Goal: Task Accomplishment & Management: Use online tool/utility

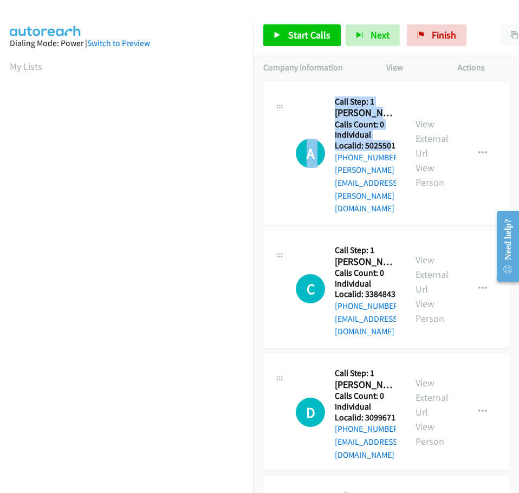
drag, startPoint x: 334, startPoint y: 145, endPoint x: 362, endPoint y: 145, distance: 27.7
click at [362, 145] on div "A Callback Scheduled Call Step: 1 Austin Rudd America/Los_Angeles Calls Count: …" at bounding box center [346, 154] width 100 height 124
click at [370, 147] on h5 "Individual Localid: 5025501" at bounding box center [365, 140] width 61 height 21
drag, startPoint x: 336, startPoint y: 144, endPoint x: 369, endPoint y: 144, distance: 32.5
click at [369, 144] on h5 "Individual Localid: 5025501" at bounding box center [365, 140] width 61 height 21
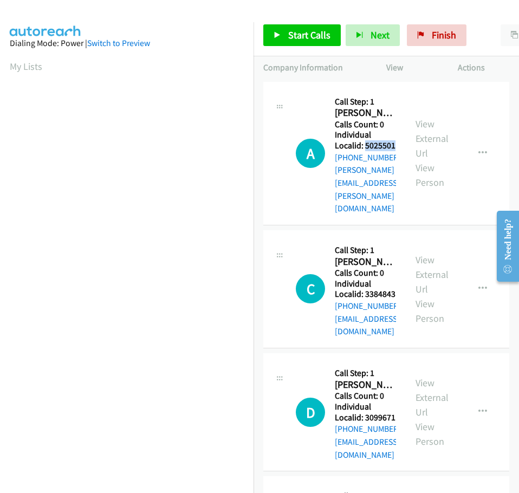
copy h5 "5025501"
drag, startPoint x: 337, startPoint y: 257, endPoint x: 374, endPoint y: 256, distance: 36.9
click at [374, 279] on h5 "Individual Localid: 3384843" at bounding box center [365, 289] width 61 height 21
copy h5 "3384843"
drag, startPoint x: 337, startPoint y: 368, endPoint x: 369, endPoint y: 366, distance: 32.5
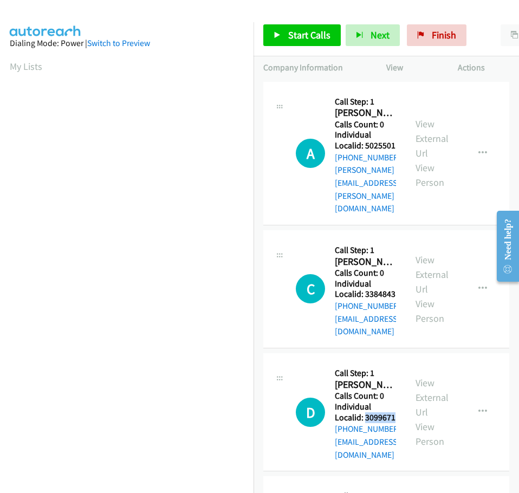
click at [369, 402] on h5 "Individual Localid: 3099671" at bounding box center [365, 412] width 61 height 21
copy h5 "3099671"
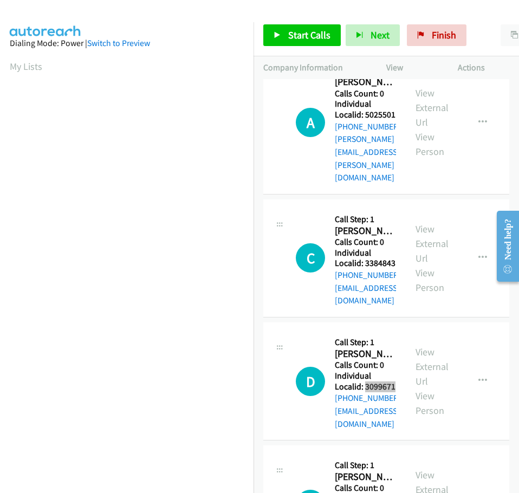
scroll to position [149, 0]
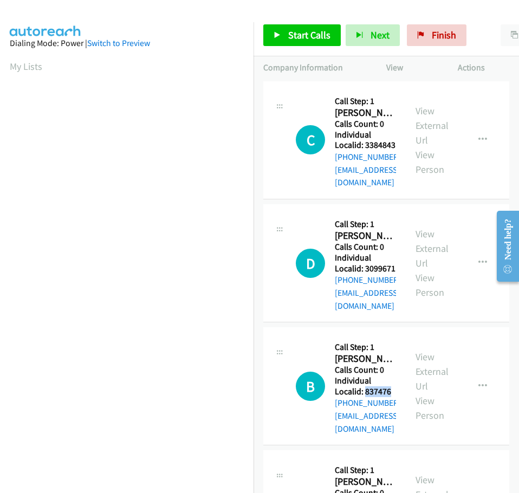
drag, startPoint x: 334, startPoint y: 329, endPoint x: 365, endPoint y: 328, distance: 30.9
click at [365, 376] on h5 "Individual Localid: 837476" at bounding box center [365, 386] width 61 height 21
copy h5 "837476"
drag, startPoint x: 338, startPoint y: 437, endPoint x: 366, endPoint y: 437, distance: 28.7
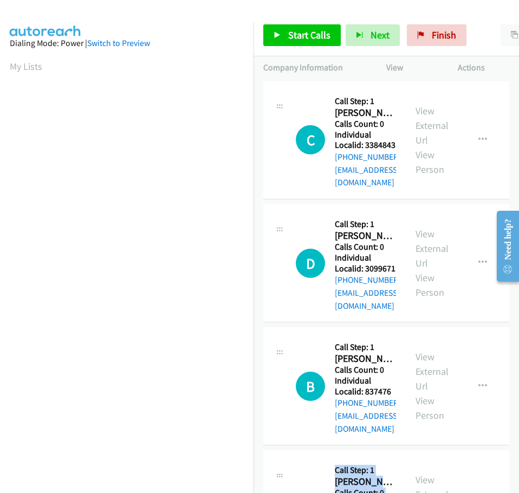
drag, startPoint x: 336, startPoint y: 439, endPoint x: 372, endPoint y: 438, distance: 35.8
copy h5 "4203502"
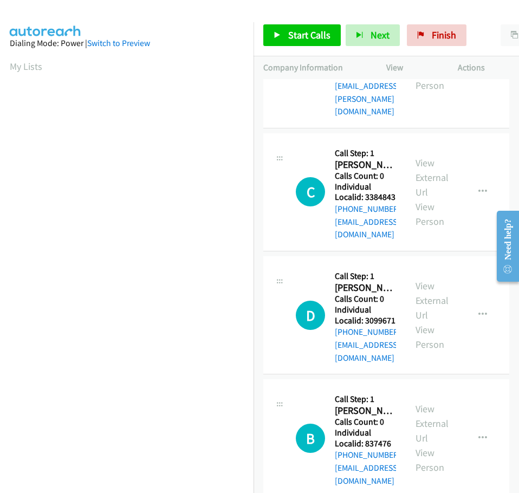
scroll to position [68, 0]
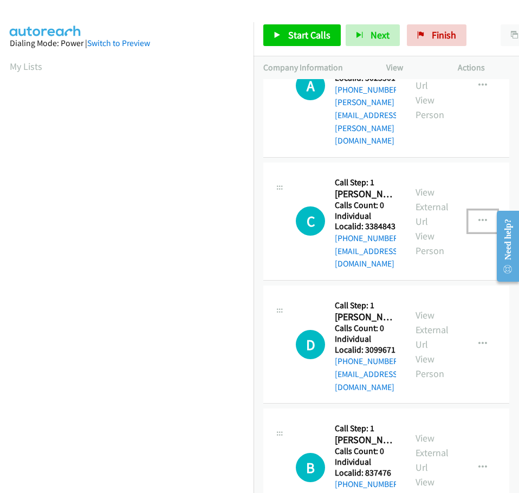
click at [487, 217] on icon "button" at bounding box center [483, 221] width 9 height 9
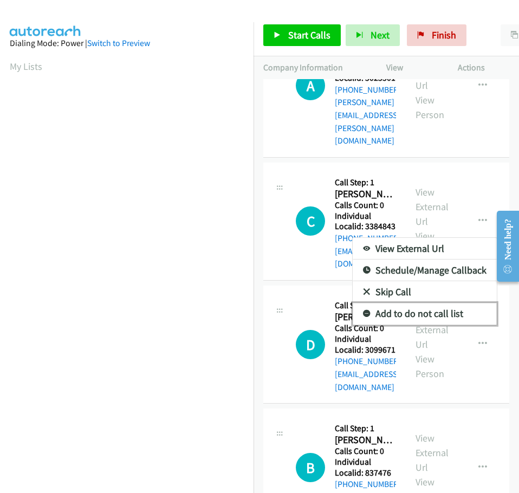
click at [371, 311] on icon at bounding box center [367, 315] width 8 height 8
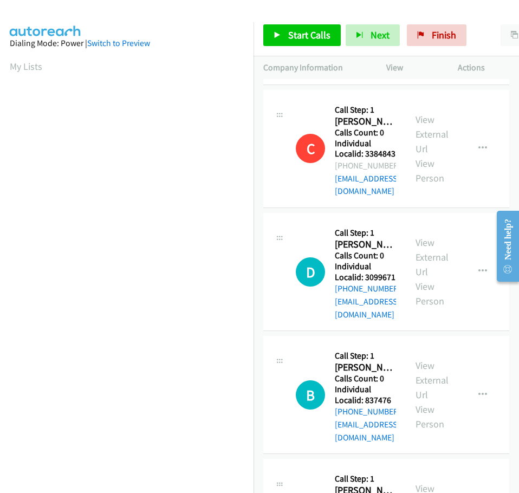
scroll to position [136, 0]
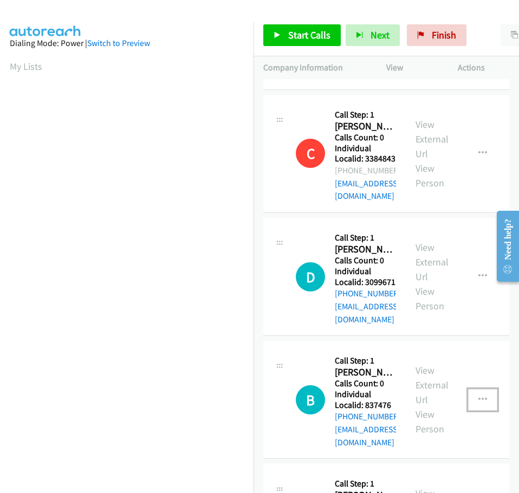
click at [487, 396] on icon "button" at bounding box center [483, 400] width 9 height 9
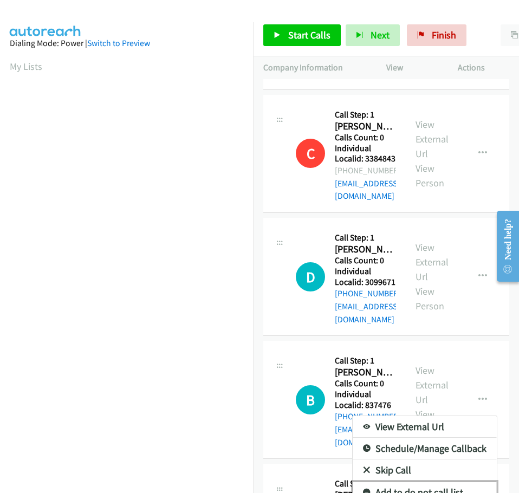
click at [383, 482] on link "Add to do not call list" at bounding box center [425, 493] width 144 height 22
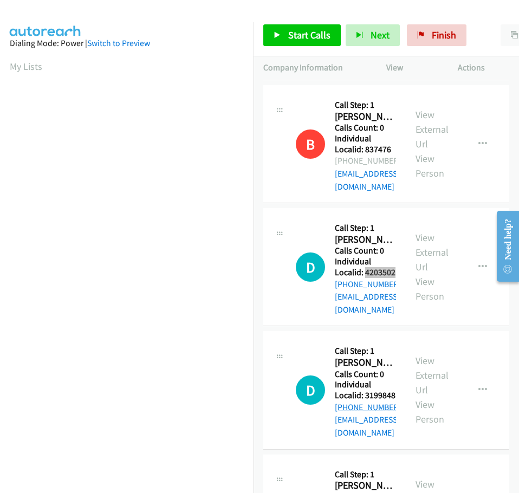
scroll to position [407, 0]
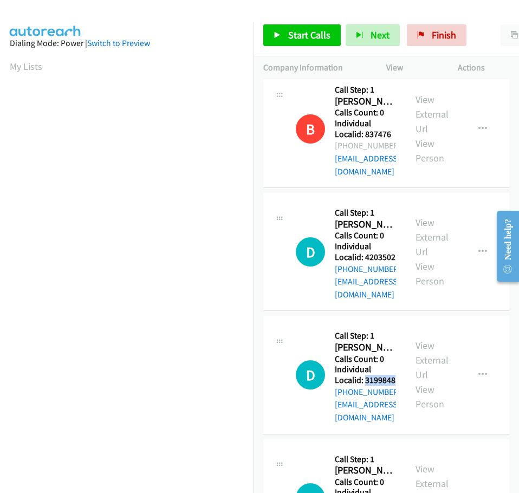
drag, startPoint x: 336, startPoint y: 294, endPoint x: 369, endPoint y: 295, distance: 32.5
click at [369, 364] on h5 "Individual Localid: 3199848" at bounding box center [365, 374] width 61 height 21
copy h5 "3199848"
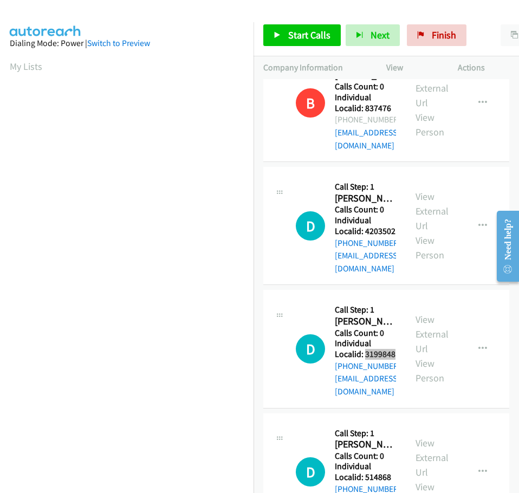
scroll to position [434, 0]
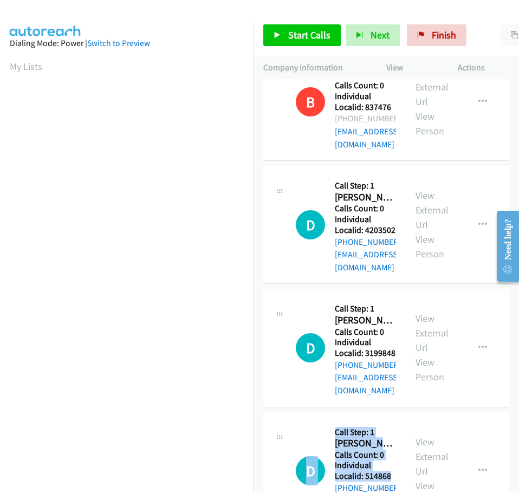
drag, startPoint x: 334, startPoint y: 375, endPoint x: 361, endPoint y: 375, distance: 26.6
click at [361, 422] on div "D Callback Scheduled Call Step: 1 Daman Redenbach America/New_York Calls Count:…" at bounding box center [346, 471] width 100 height 98
click at [365, 460] on h5 "Individual Localid: 514868" at bounding box center [365, 470] width 61 height 21
drag, startPoint x: 335, startPoint y: 376, endPoint x: 369, endPoint y: 375, distance: 33.6
click at [369, 460] on h5 "Individual Localid: 514868" at bounding box center [365, 470] width 61 height 21
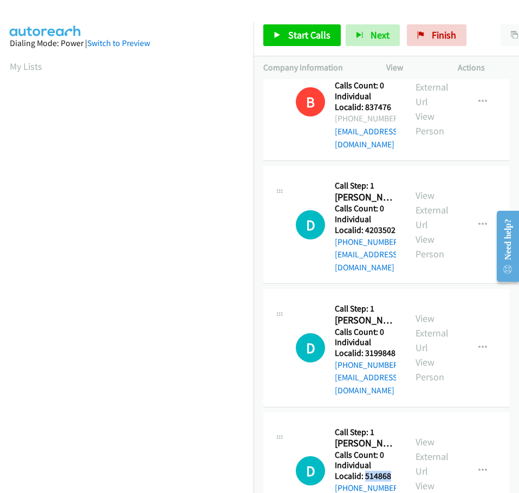
copy h5 "514868"
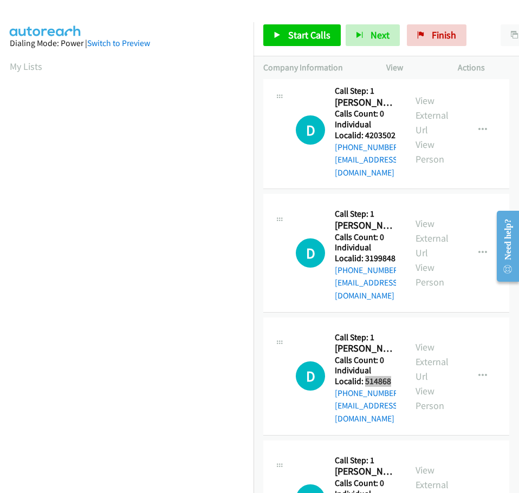
scroll to position [542, 0]
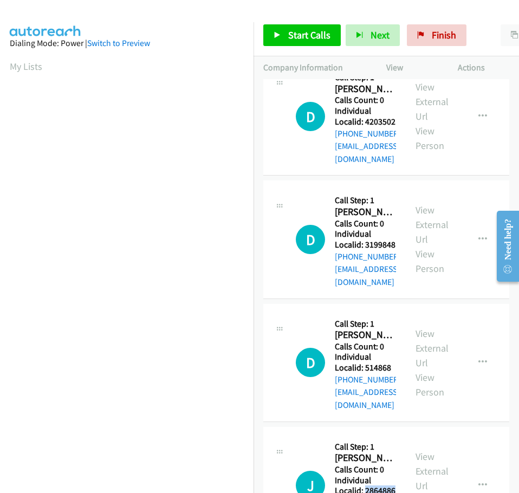
drag, startPoint x: 335, startPoint y: 376, endPoint x: 369, endPoint y: 378, distance: 33.7
click at [374, 475] on h5 "Individual Localid: 2864886" at bounding box center [365, 485] width 61 height 21
copy h5 "2864886"
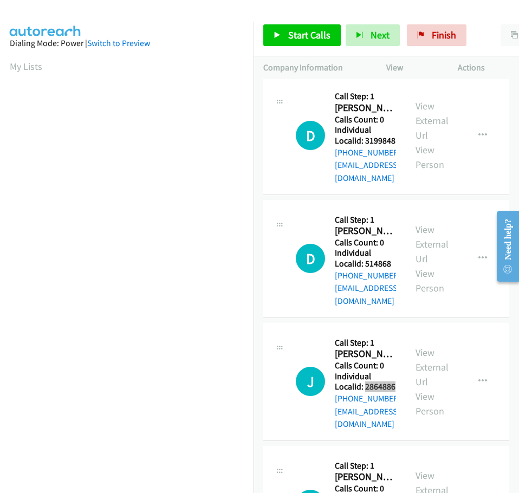
scroll to position [651, 0]
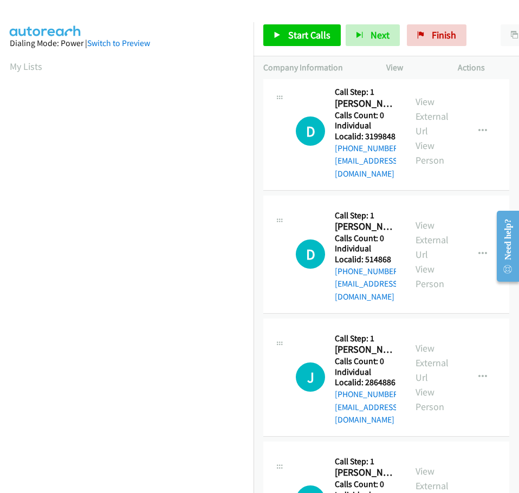
drag, startPoint x: 337, startPoint y: 376, endPoint x: 366, endPoint y: 378, distance: 29.4
click at [366, 490] on h5 "Individual Localid: 314977" at bounding box center [365, 500] width 61 height 21
copy h5 "314977"
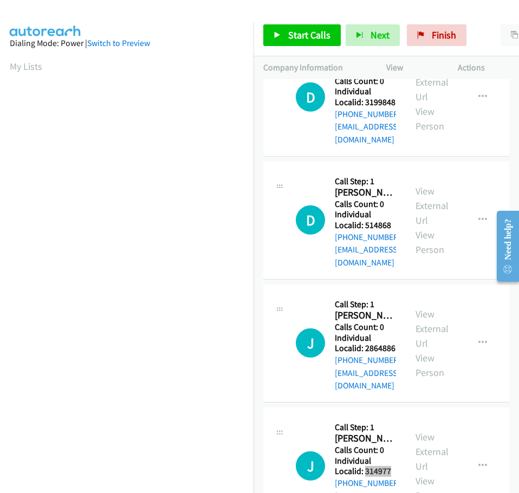
scroll to position [786, 0]
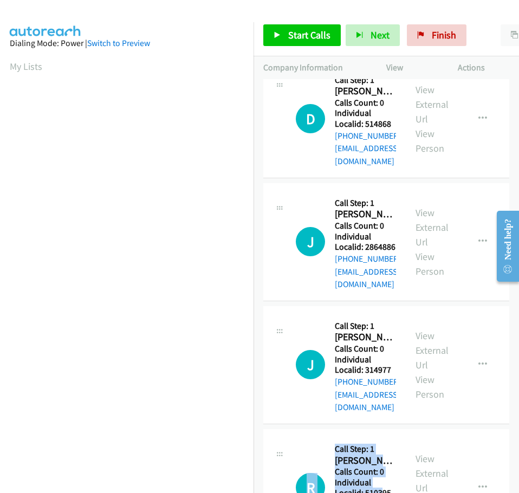
drag, startPoint x: 339, startPoint y: 352, endPoint x: 351, endPoint y: 353, distance: 12.5
click at [351, 439] on div "R Callback Scheduled Call Step: 1 Ray Kingston America/Denver Calls Count: 0 In…" at bounding box center [346, 488] width 100 height 98
click at [353, 478] on h5 "Individual Localid: 510395" at bounding box center [365, 488] width 61 height 21
drag, startPoint x: 335, startPoint y: 352, endPoint x: 366, endPoint y: 352, distance: 31.4
click at [366, 478] on h5 "Individual Localid: 510395" at bounding box center [365, 488] width 61 height 21
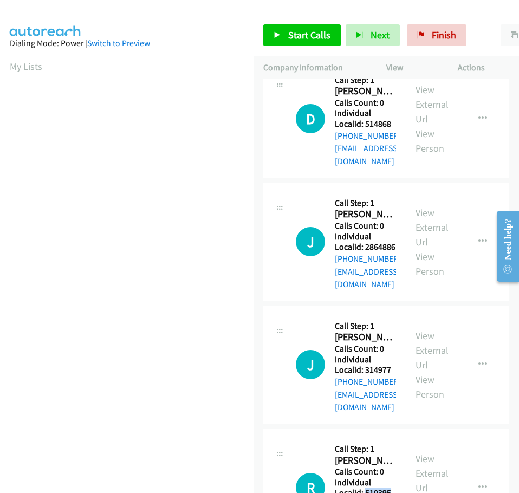
copy h5 "510395"
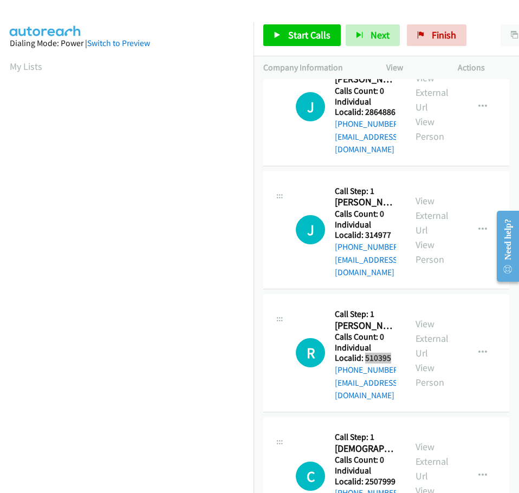
scroll to position [922, 0]
drag, startPoint x: 337, startPoint y: 327, endPoint x: 368, endPoint y: 327, distance: 30.9
click at [368, 465] on h5 "Individual Localid: 2507999" at bounding box center [365, 475] width 61 height 21
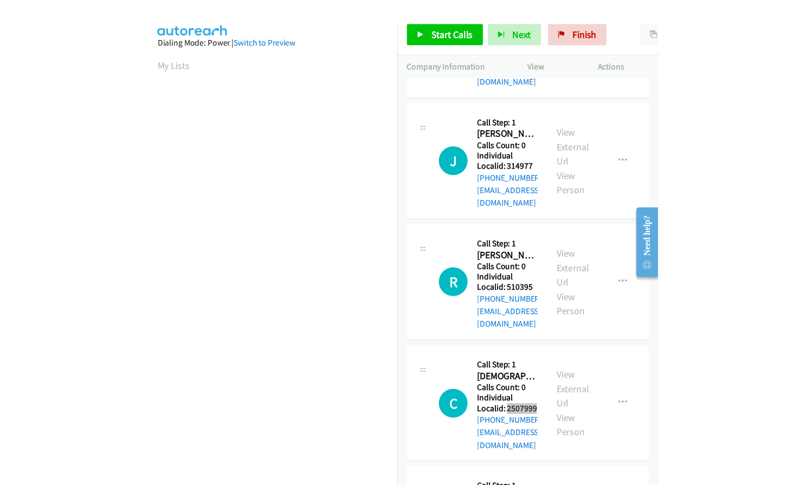
scroll to position [989, 0]
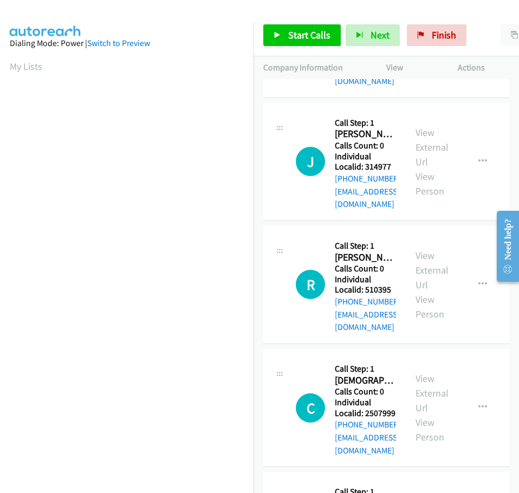
drag, startPoint x: 340, startPoint y: 370, endPoint x: 369, endPoint y: 370, distance: 28.2
drag, startPoint x: 335, startPoint y: 369, endPoint x: 364, endPoint y: 369, distance: 28.7
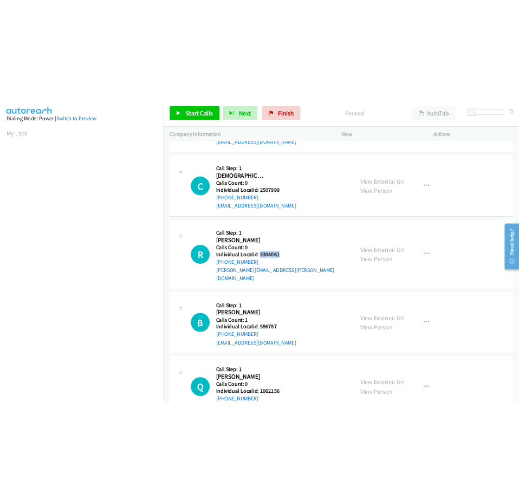
scroll to position [904, 0]
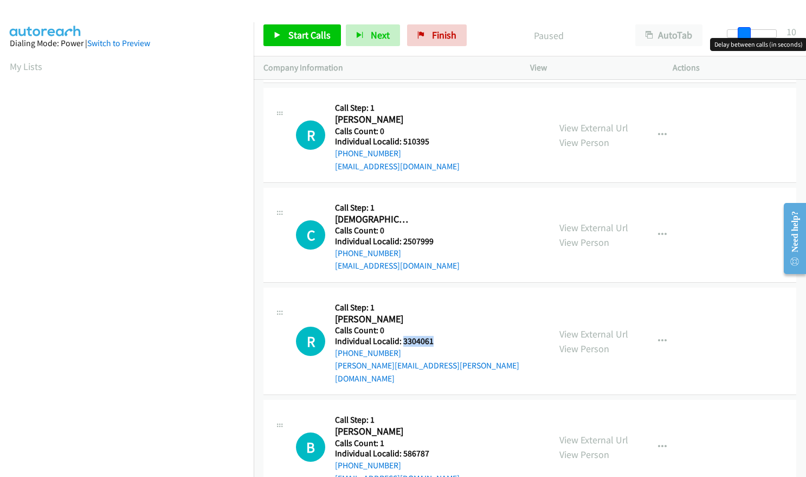
drag, startPoint x: 732, startPoint y: 36, endPoint x: 748, endPoint y: 35, distance: 15.7
click at [519, 35] on span at bounding box center [744, 33] width 13 height 13
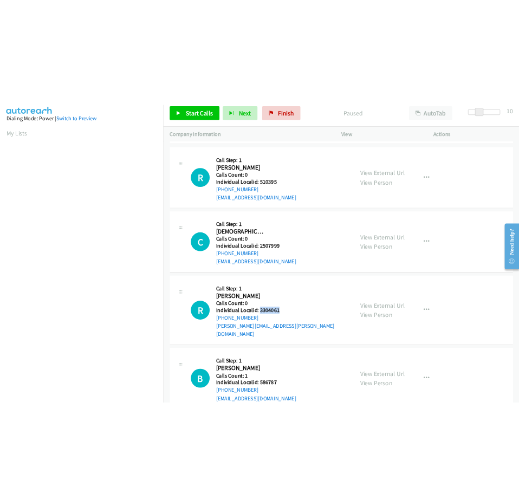
scroll to position [989, 0]
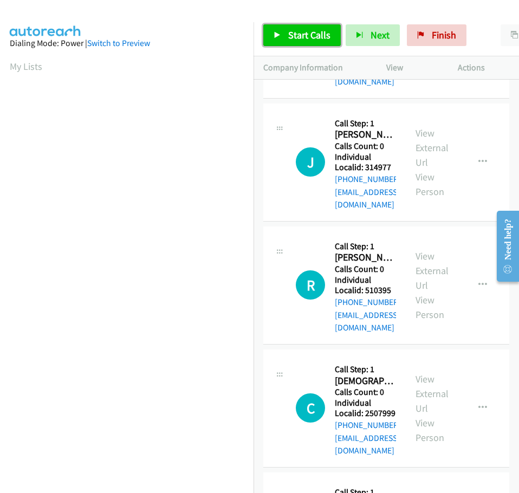
click at [302, 38] on span "Start Calls" at bounding box center [309, 35] width 42 height 12
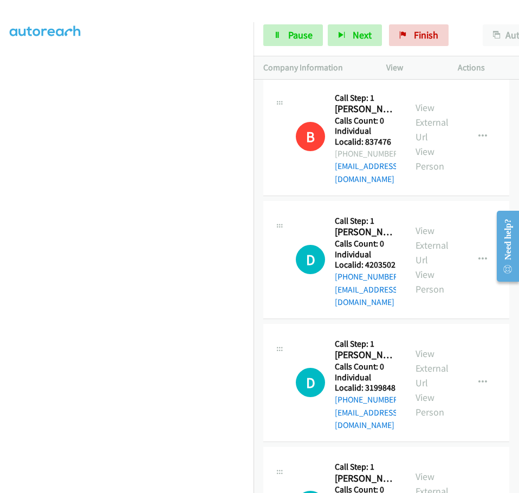
scroll to position [474, 0]
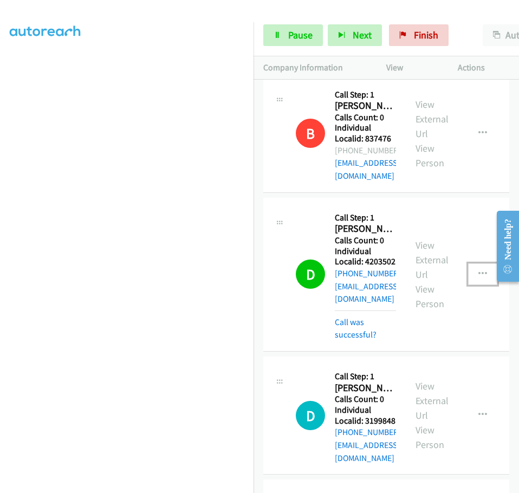
drag, startPoint x: 497, startPoint y: 160, endPoint x: 480, endPoint y: 172, distance: 21.1
click at [487, 270] on icon "button" at bounding box center [483, 274] width 9 height 9
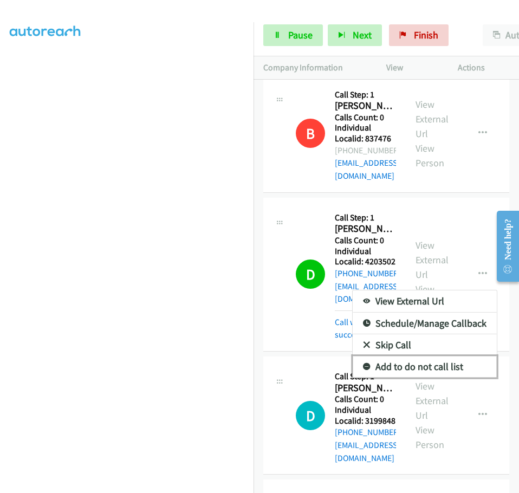
click at [371, 364] on icon at bounding box center [367, 368] width 8 height 8
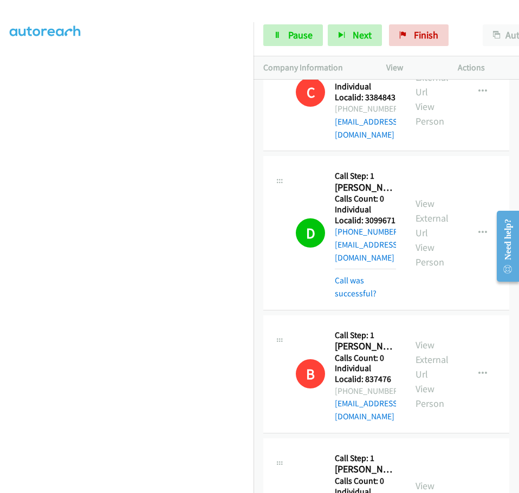
scroll to position [244, 0]
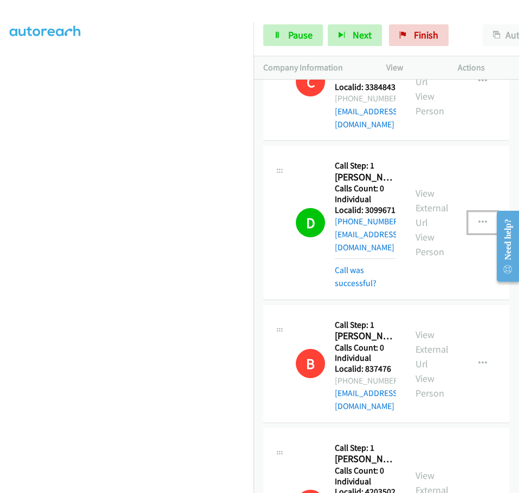
click at [487, 218] on icon "button" at bounding box center [483, 222] width 9 height 9
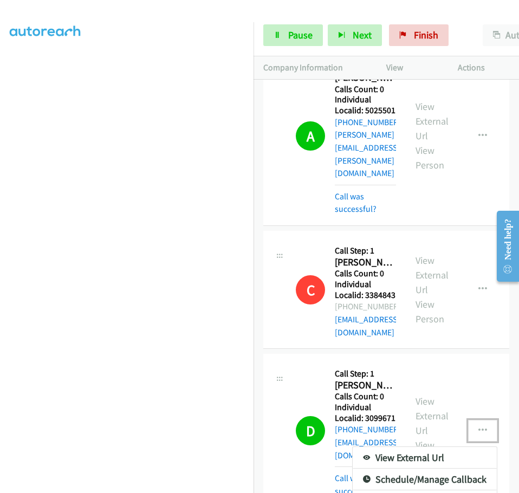
scroll to position [0, 0]
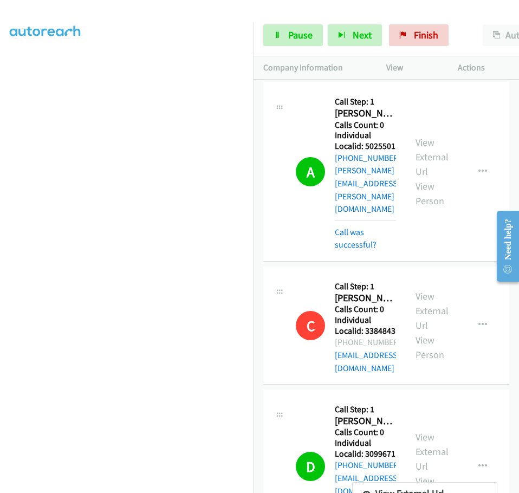
click at [492, 146] on div at bounding box center [259, 246] width 519 height 493
click at [487, 168] on icon "button" at bounding box center [483, 172] width 9 height 9
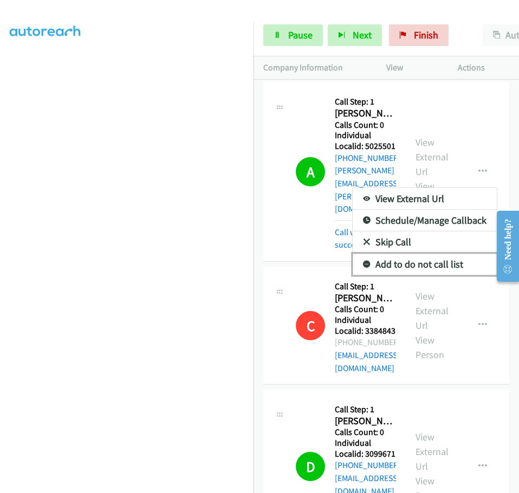
click at [371, 261] on icon at bounding box center [367, 265] width 8 height 8
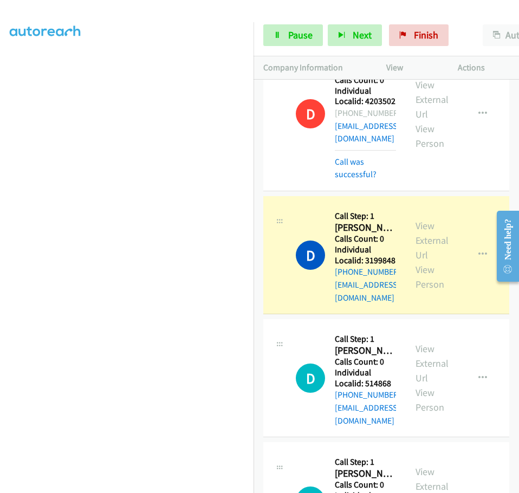
scroll to position [623, 0]
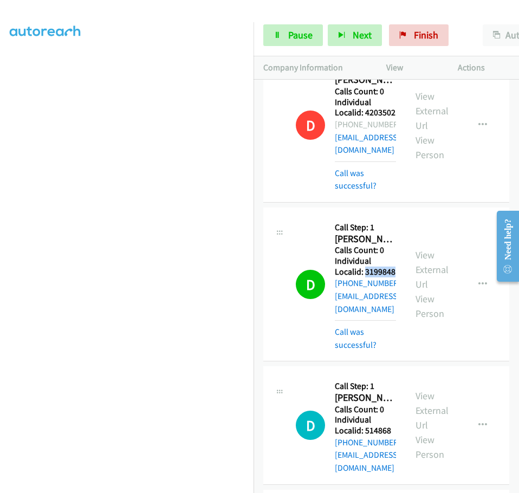
drag, startPoint x: 336, startPoint y: 145, endPoint x: 371, endPoint y: 143, distance: 35.3
click at [371, 256] on h5 "Individual Localid: 3199848" at bounding box center [365, 266] width 61 height 21
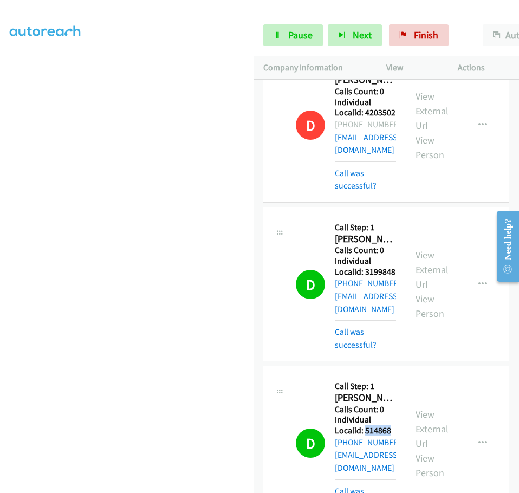
drag, startPoint x: 336, startPoint y: 276, endPoint x: 364, endPoint y: 274, distance: 27.7
click at [369, 415] on h5 "Individual Localid: 514868" at bounding box center [365, 425] width 61 height 21
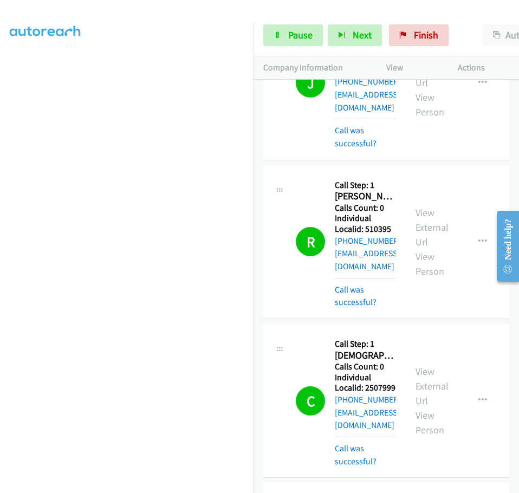
scroll to position [1274, 0]
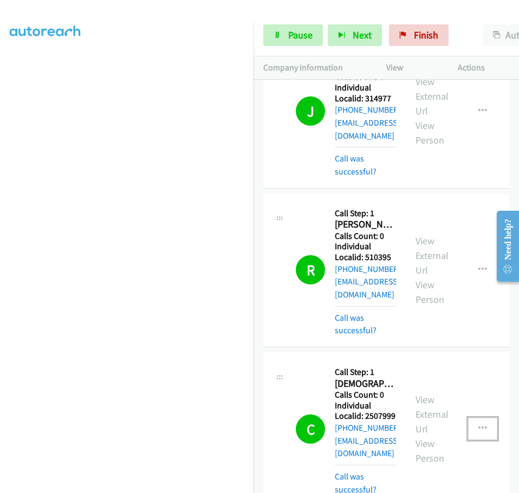
click at [487, 424] on icon "button" at bounding box center [483, 428] width 9 height 9
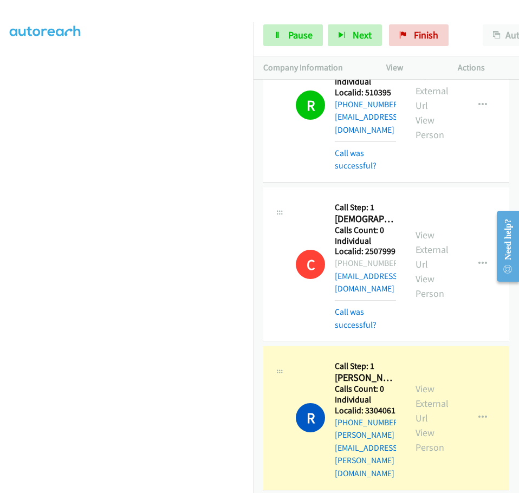
scroll to position [1450, 0]
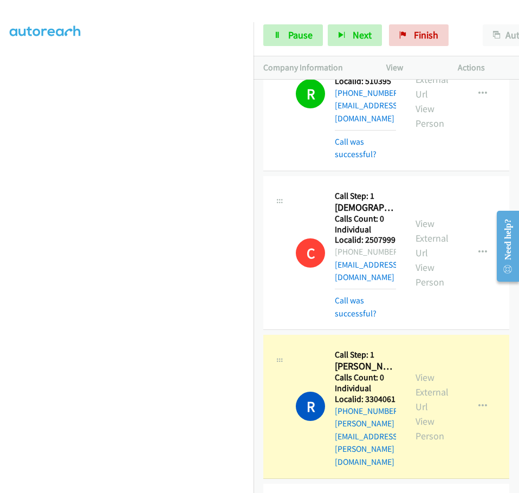
drag, startPoint x: 363, startPoint y: 229, endPoint x: 337, endPoint y: 229, distance: 26.6
drag, startPoint x: 365, startPoint y: 335, endPoint x: 334, endPoint y: 336, distance: 30.9
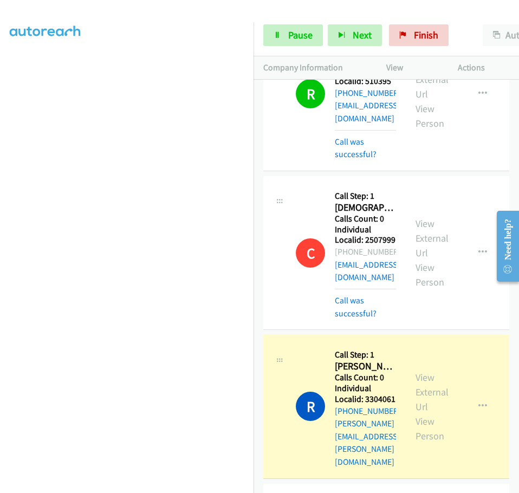
drag, startPoint x: 332, startPoint y: 342, endPoint x: 352, endPoint y: 340, distance: 20.1
drag, startPoint x: 345, startPoint y: 340, endPoint x: 368, endPoint y: 340, distance: 22.2
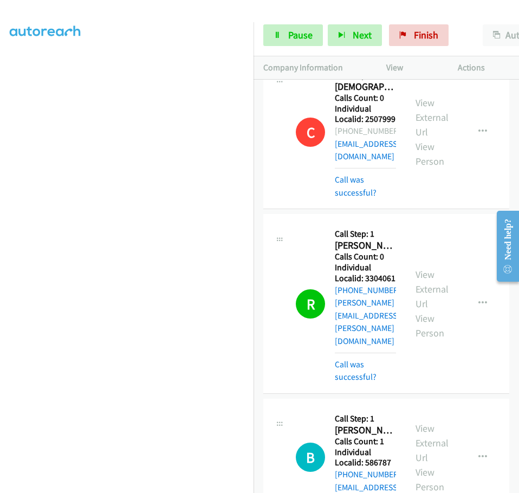
scroll to position [1572, 0]
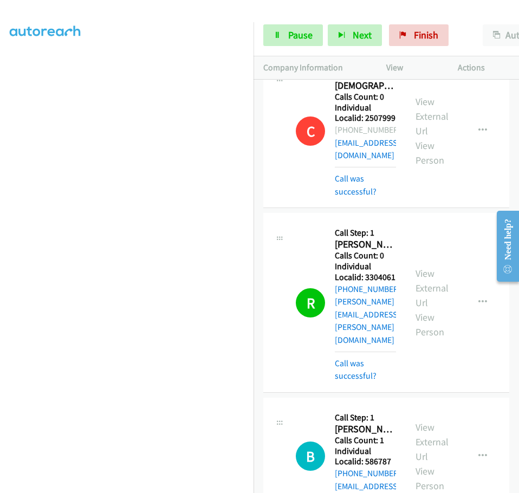
drag, startPoint x: 343, startPoint y: 350, endPoint x: 366, endPoint y: 349, distance: 22.8
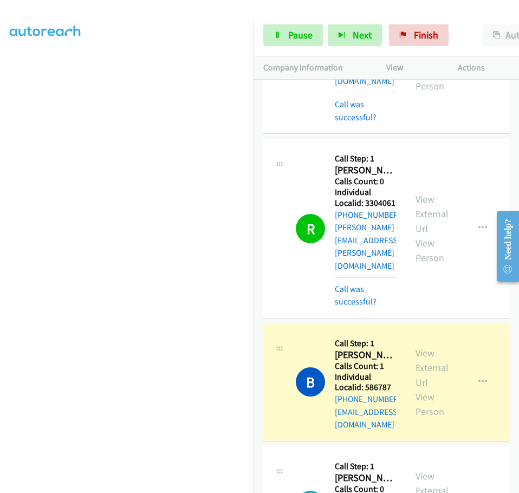
scroll to position [1653, 0]
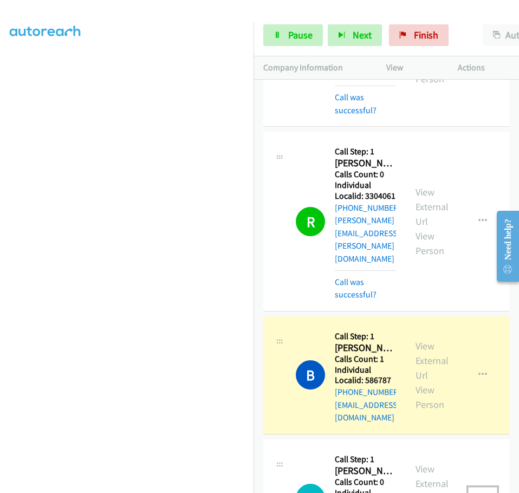
click at [487, 493] on icon "button" at bounding box center [483, 498] width 9 height 9
drag, startPoint x: 363, startPoint y: 376, endPoint x: 346, endPoint y: 378, distance: 16.9
drag, startPoint x: 351, startPoint y: 377, endPoint x: 326, endPoint y: 390, distance: 27.6
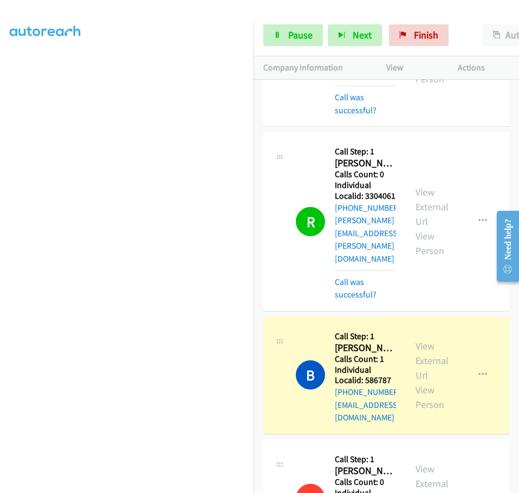
drag, startPoint x: 331, startPoint y: 379, endPoint x: 363, endPoint y: 378, distance: 32.0
drag, startPoint x: 336, startPoint y: 379, endPoint x: 365, endPoint y: 377, distance: 29.9
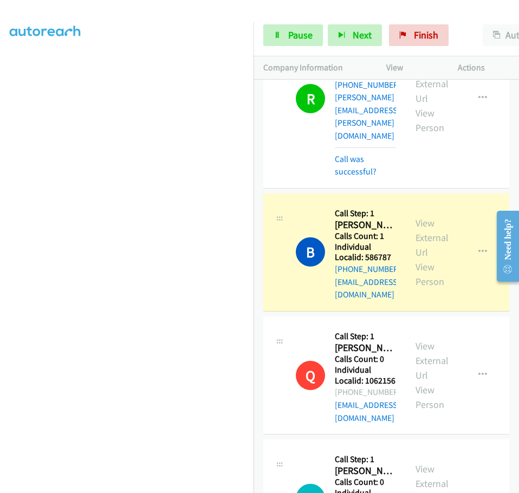
scroll to position [1789, 0]
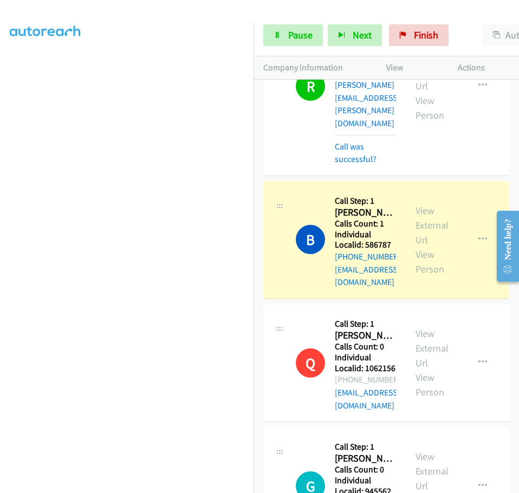
drag, startPoint x: 333, startPoint y: 356, endPoint x: 352, endPoint y: 356, distance: 18.4
drag, startPoint x: 304, startPoint y: 401, endPoint x: 308, endPoint y: 388, distance: 13.2
click at [304, 395] on tbody "A Callback Scheduled Call Step: 1 Austin Rudd America/Los_Angeles Calls Count: …" at bounding box center [387, 362] width 266 height 4143
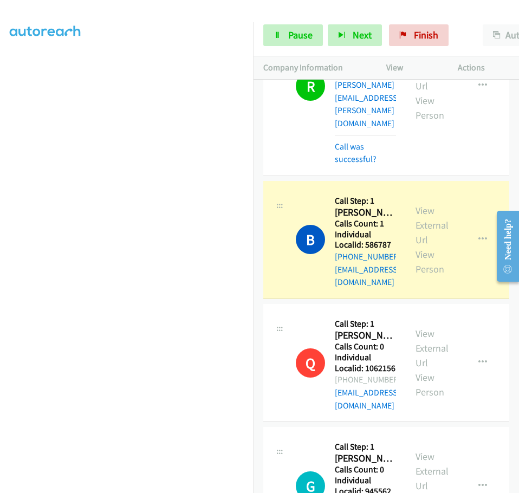
drag, startPoint x: 336, startPoint y: 352, endPoint x: 373, endPoint y: 353, distance: 37.4
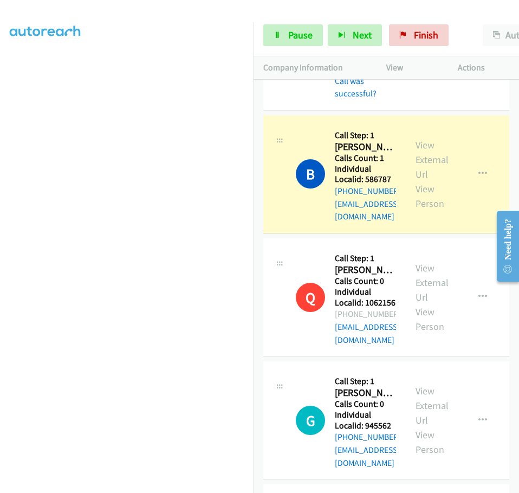
scroll to position [1857, 0]
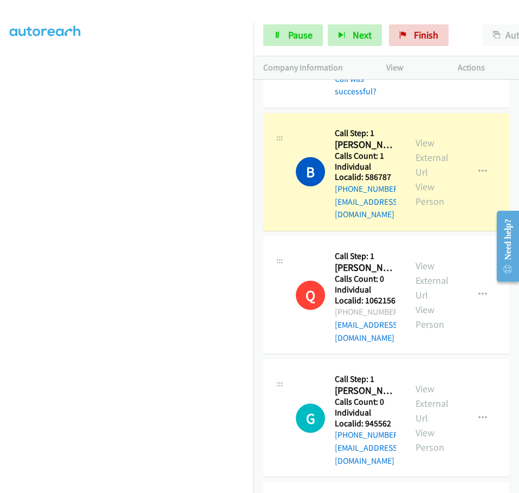
drag, startPoint x: 340, startPoint y: 398, endPoint x: 365, endPoint y: 396, distance: 24.4
drag, startPoint x: 336, startPoint y: 398, endPoint x: 361, endPoint y: 397, distance: 25.5
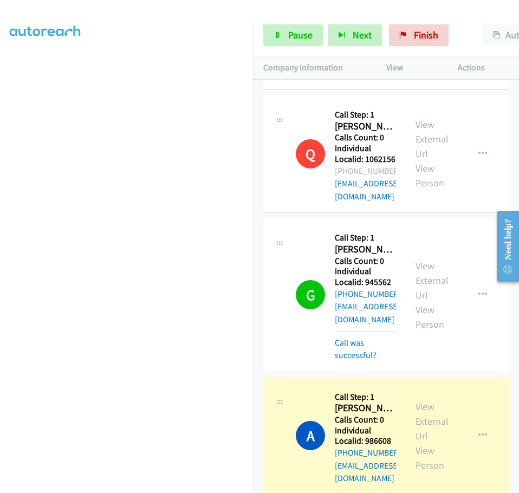
scroll to position [2056, 0]
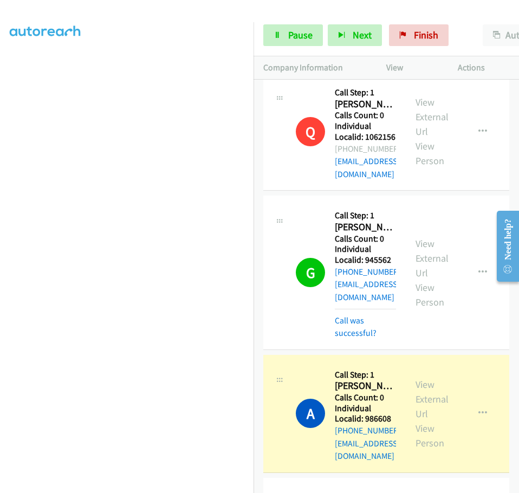
drag, startPoint x: 330, startPoint y: 350, endPoint x: 345, endPoint y: 353, distance: 15.4
drag, startPoint x: 336, startPoint y: 353, endPoint x: 378, endPoint y: 352, distance: 42.3
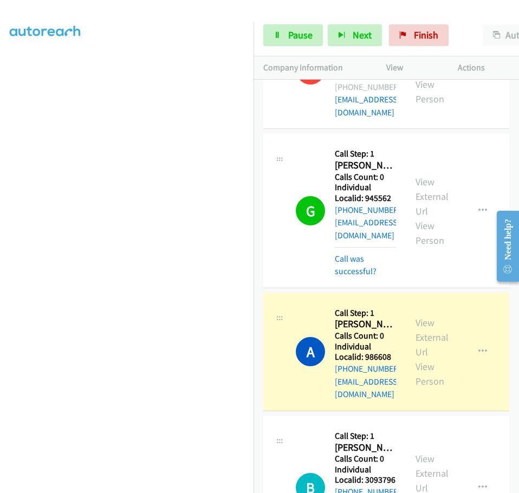
scroll to position [2151, 0]
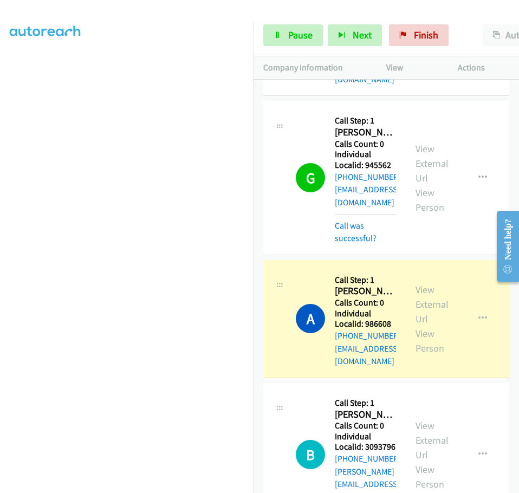
drag, startPoint x: 336, startPoint y: 367, endPoint x: 372, endPoint y: 368, distance: 36.3
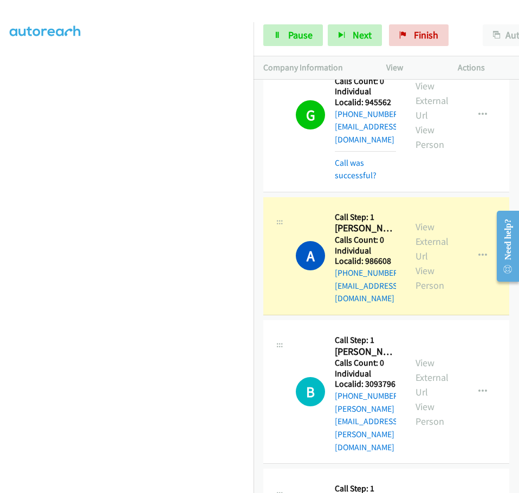
scroll to position [2246, 0]
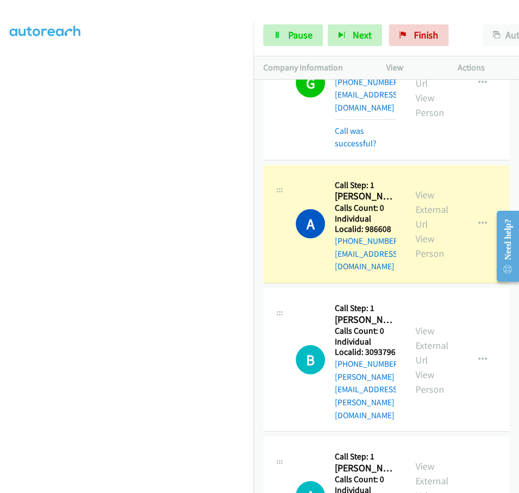
drag, startPoint x: 347, startPoint y: 384, endPoint x: 371, endPoint y: 382, distance: 24.0
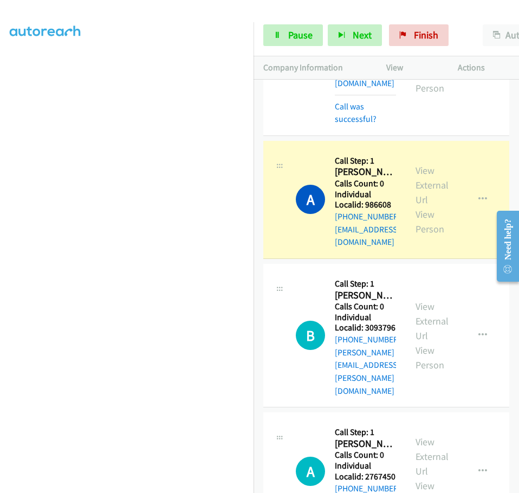
scroll to position [2327, 0]
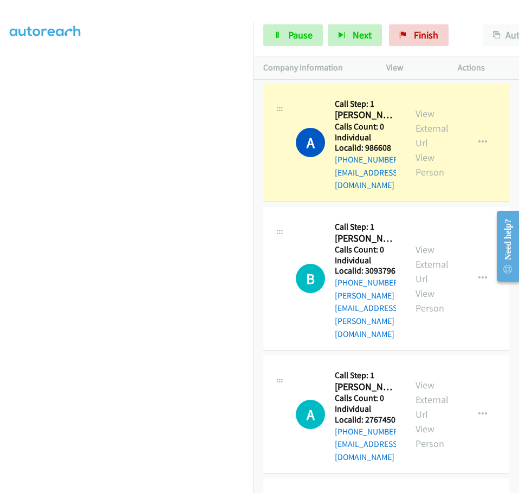
drag, startPoint x: 333, startPoint y: 415, endPoint x: 352, endPoint y: 415, distance: 19.0
drag, startPoint x: 335, startPoint y: 415, endPoint x: 377, endPoint y: 413, distance: 42.3
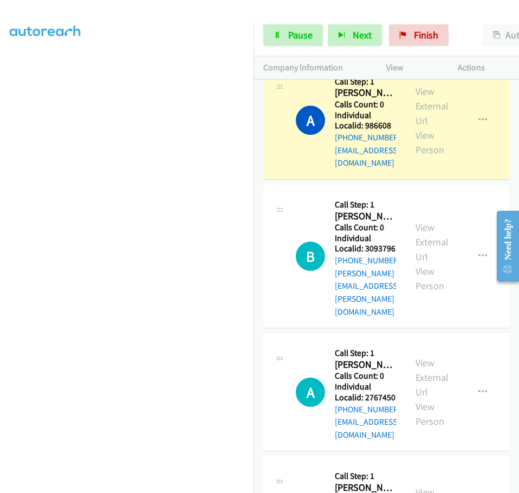
scroll to position [2490, 0]
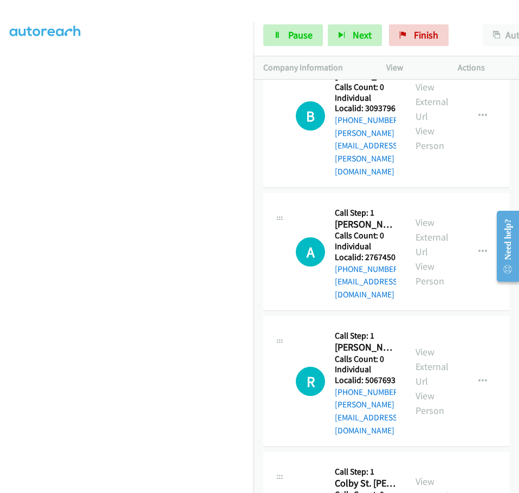
drag, startPoint x: 336, startPoint y: 362, endPoint x: 370, endPoint y: 359, distance: 33.8
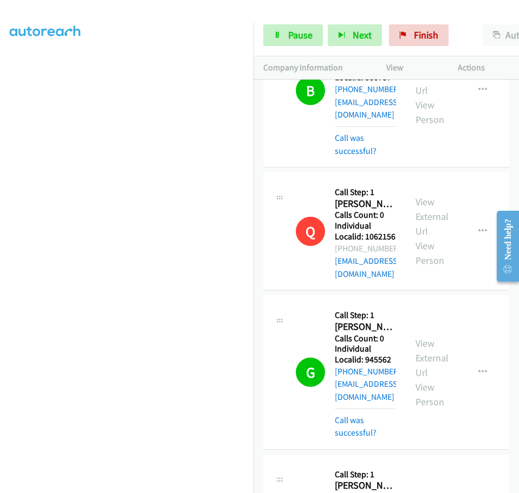
scroll to position [1958, 0]
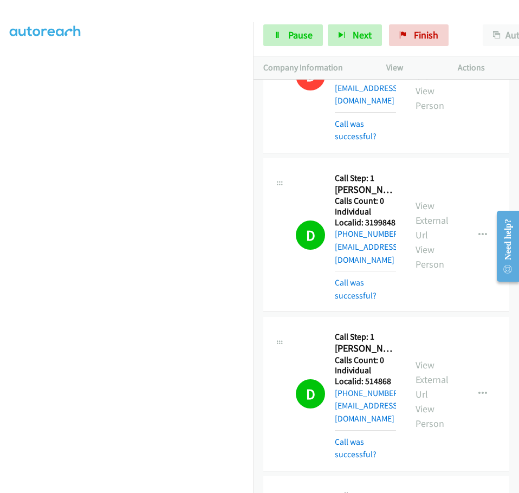
scroll to position [691, 0]
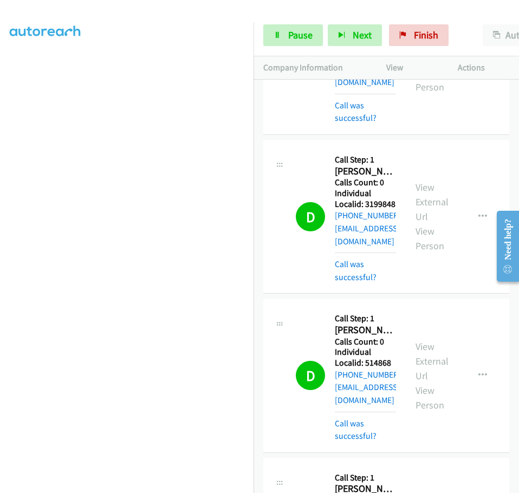
drag, startPoint x: 338, startPoint y: 343, endPoint x: 361, endPoint y: 343, distance: 23.3
drag, startPoint x: 333, startPoint y: 344, endPoint x: 342, endPoint y: 344, distance: 8.1
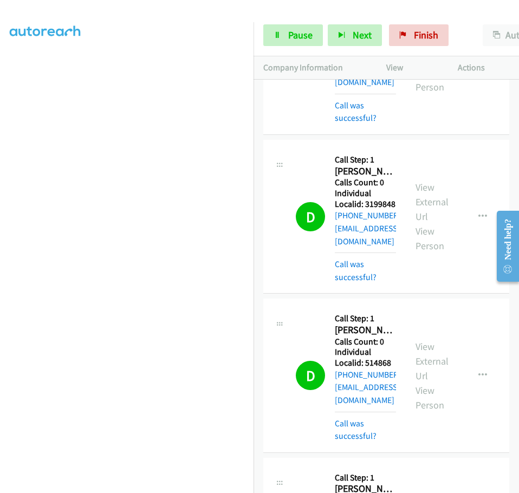
drag, startPoint x: 335, startPoint y: 343, endPoint x: 371, endPoint y: 343, distance: 36.3
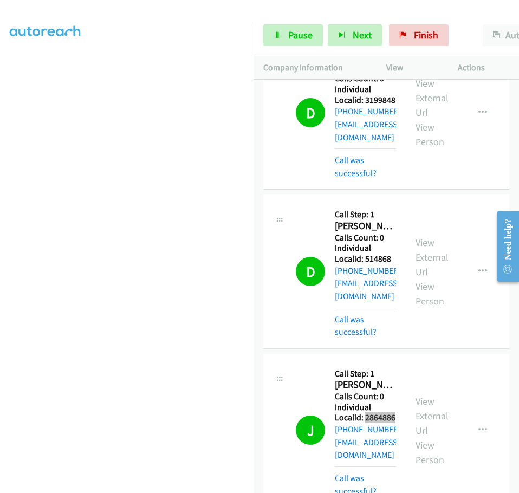
scroll to position [813, 0]
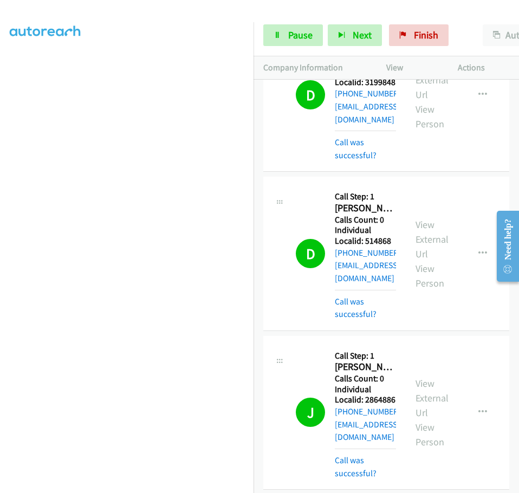
drag, startPoint x: 337, startPoint y: 355, endPoint x: 369, endPoint y: 353, distance: 32.0
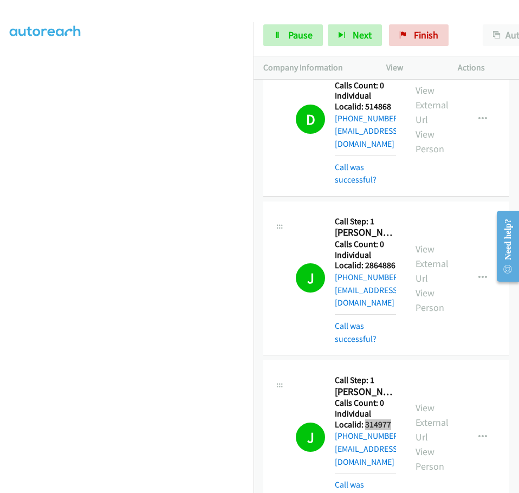
scroll to position [949, 0]
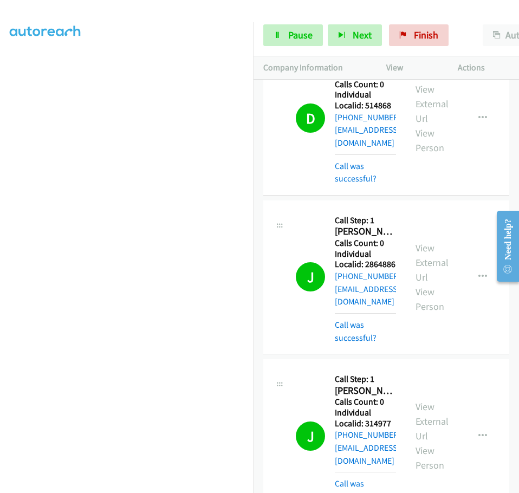
drag, startPoint x: 335, startPoint y: 353, endPoint x: 370, endPoint y: 350, distance: 34.9
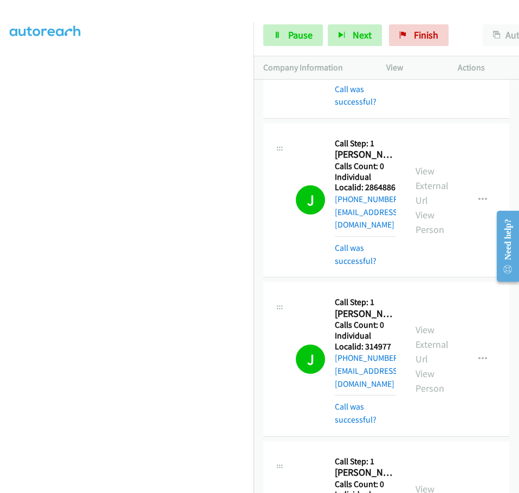
scroll to position [1166, 0]
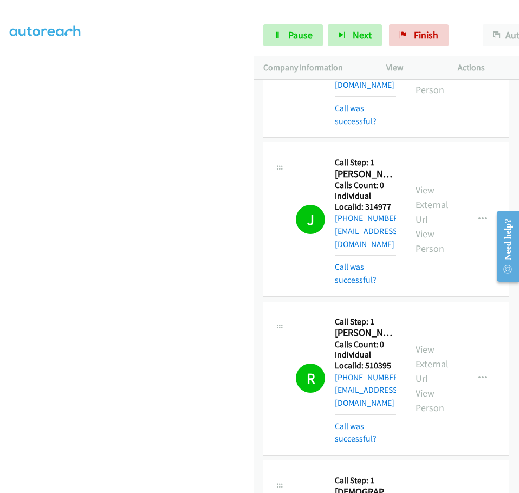
drag, startPoint x: 337, startPoint y: 402, endPoint x: 371, endPoint y: 402, distance: 34.2
drag, startPoint x: 335, startPoint y: 403, endPoint x: 378, endPoint y: 402, distance: 43.4
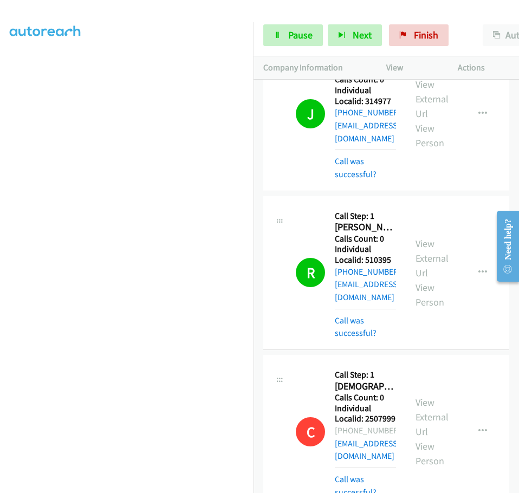
scroll to position [1301, 0]
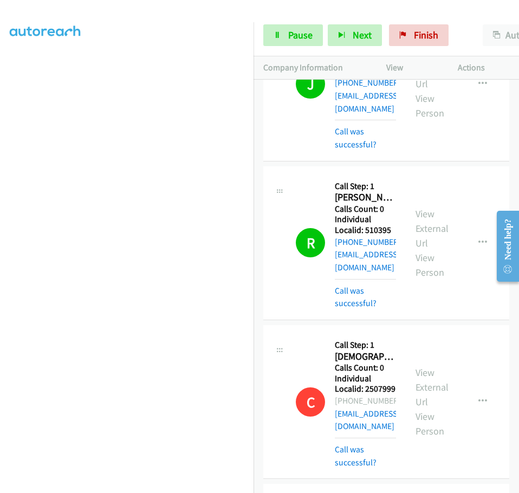
drag, startPoint x: 336, startPoint y: 400, endPoint x: 367, endPoint y: 396, distance: 31.7
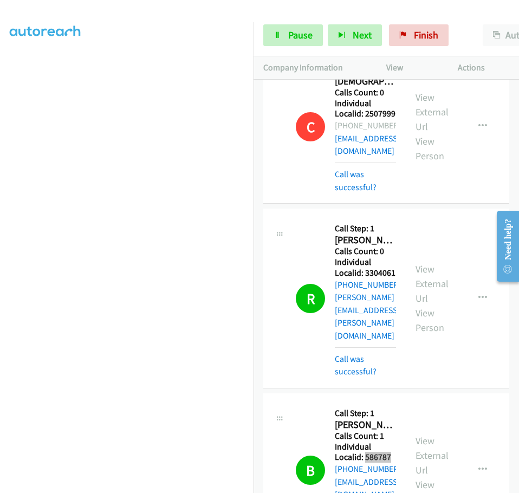
scroll to position [1599, 0]
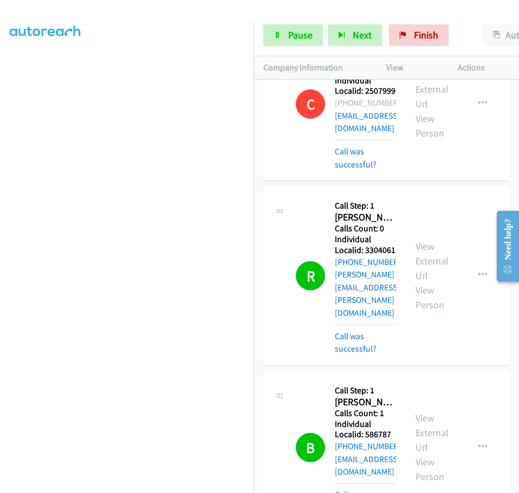
drag, startPoint x: 335, startPoint y: 346, endPoint x: 370, endPoint y: 346, distance: 34.7
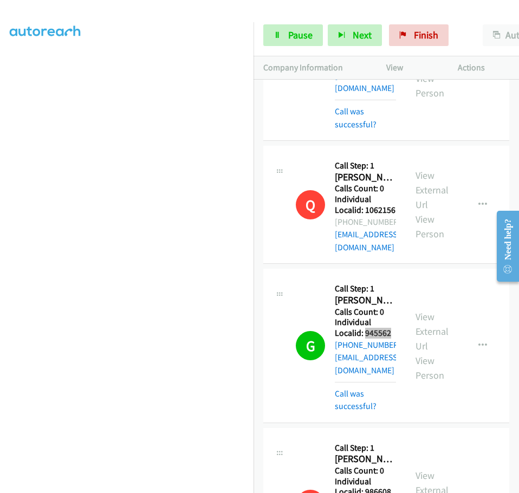
scroll to position [2019, 0]
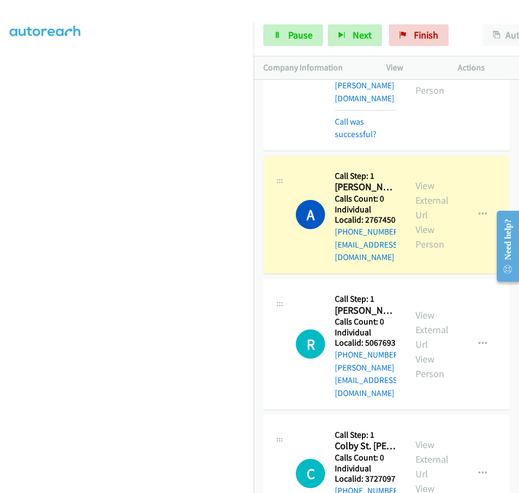
scroll to position [2643, 0]
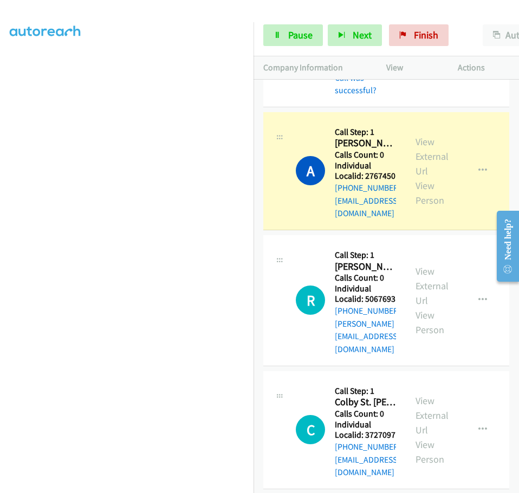
drag, startPoint x: 336, startPoint y: 365, endPoint x: 369, endPoint y: 364, distance: 32.5
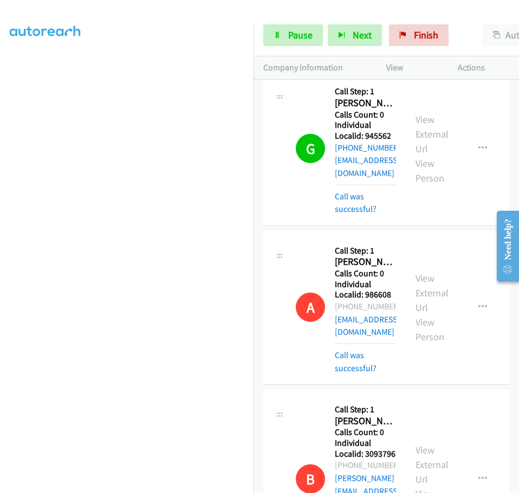
scroll to position [2151, 0]
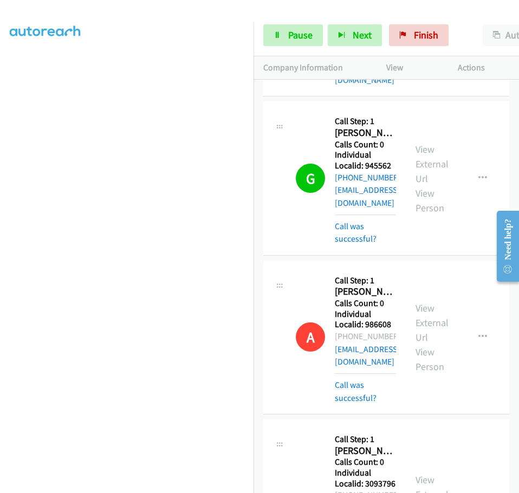
drag, startPoint x: 336, startPoint y: 194, endPoint x: 366, endPoint y: 194, distance: 30.9
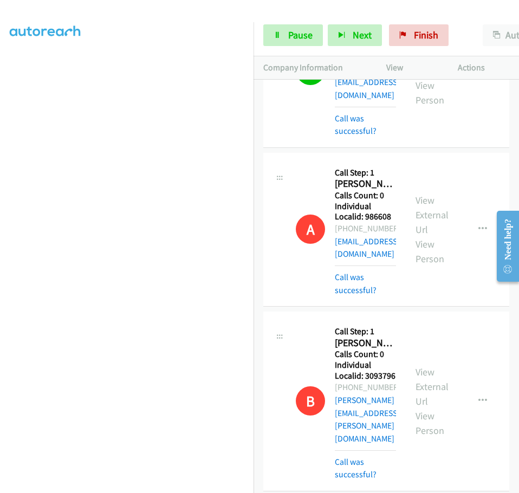
scroll to position [2354, 0]
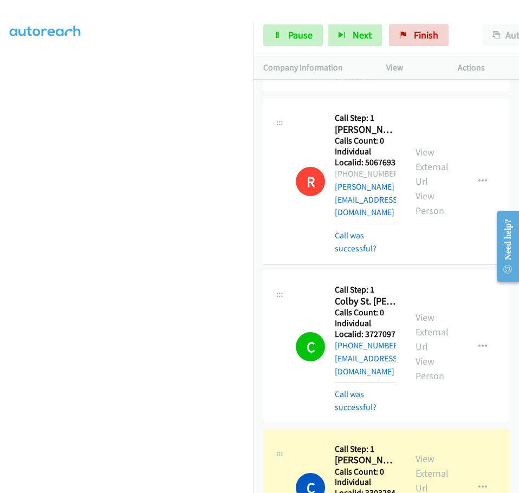
scroll to position [2842, 0]
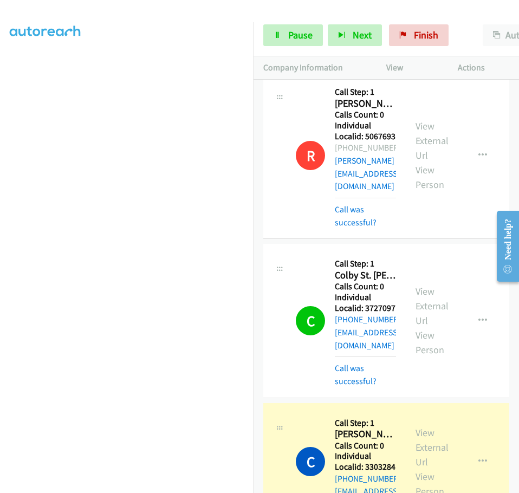
drag, startPoint x: 335, startPoint y: 345, endPoint x: 367, endPoint y: 345, distance: 32.0
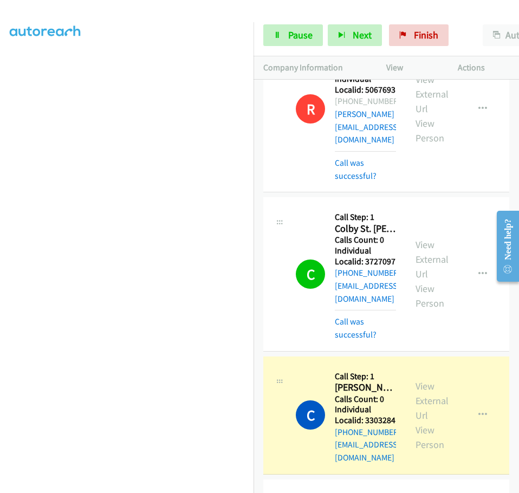
scroll to position [2910, 0]
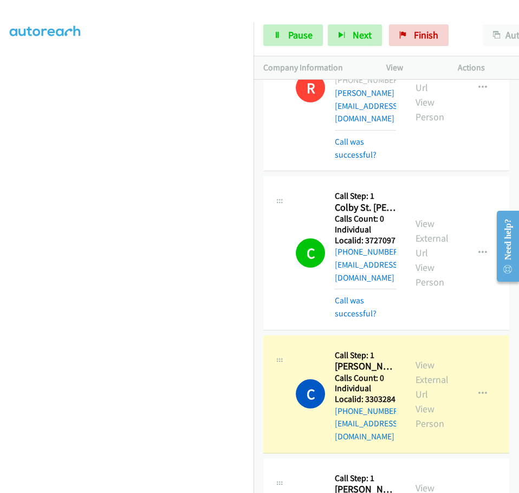
drag, startPoint x: 359, startPoint y: 385, endPoint x: 337, endPoint y: 385, distance: 21.7
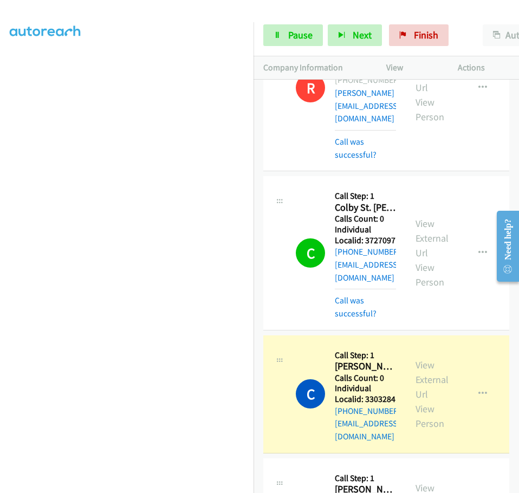
drag, startPoint x: 336, startPoint y: 387, endPoint x: 368, endPoint y: 386, distance: 31.5
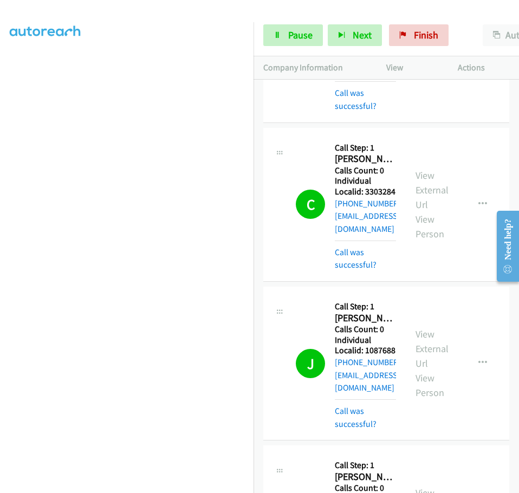
scroll to position [3132, 0]
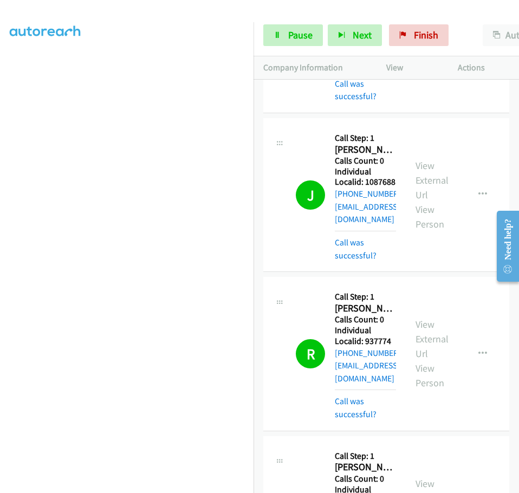
scroll to position [3294, 0]
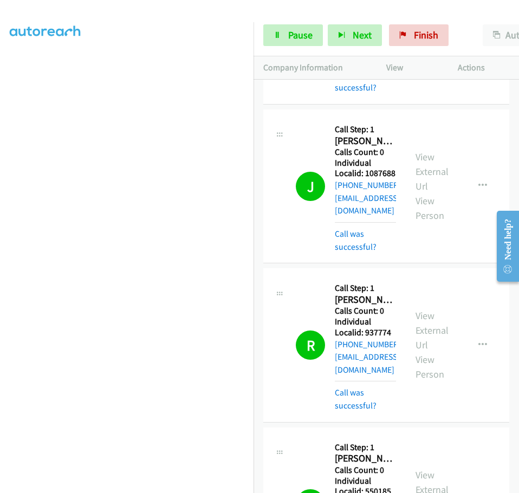
drag, startPoint x: 335, startPoint y: 230, endPoint x: 370, endPoint y: 227, distance: 35.4
drag, startPoint x: 335, startPoint y: 340, endPoint x: 366, endPoint y: 337, distance: 31.7
drag, startPoint x: 335, startPoint y: 448, endPoint x: 372, endPoint y: 448, distance: 37.4
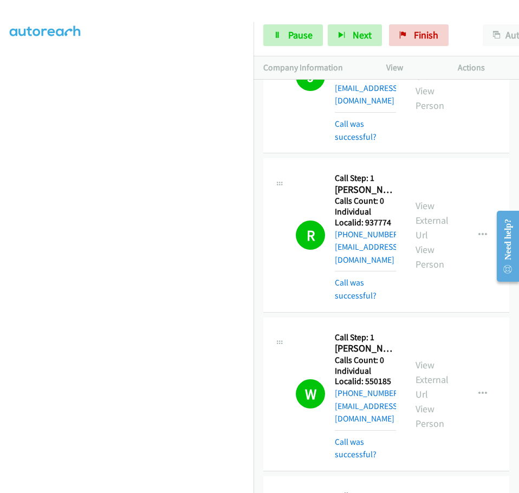
scroll to position [3566, 0]
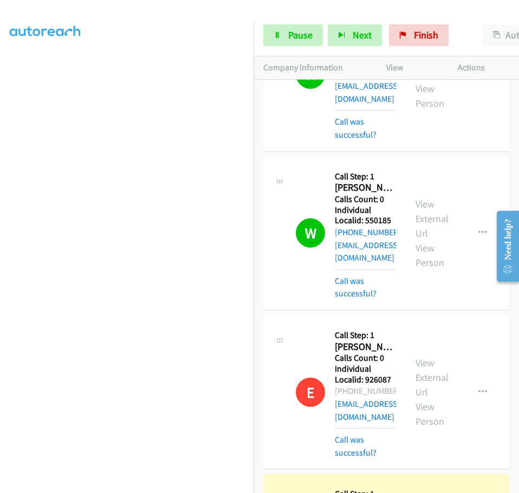
drag, startPoint x: 335, startPoint y: 291, endPoint x: 362, endPoint y: 286, distance: 27.5
drag, startPoint x: 333, startPoint y: 398, endPoint x: 371, endPoint y: 398, distance: 38.0
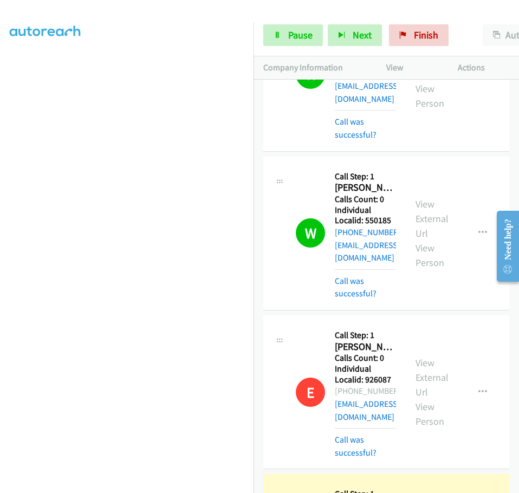
drag, startPoint x: 333, startPoint y: 402, endPoint x: 367, endPoint y: 400, distance: 33.7
drag, startPoint x: 337, startPoint y: 401, endPoint x: 372, endPoint y: 400, distance: 35.8
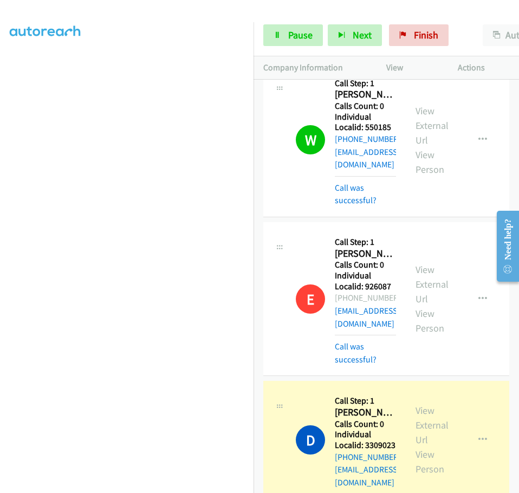
scroll to position [3674, 0]
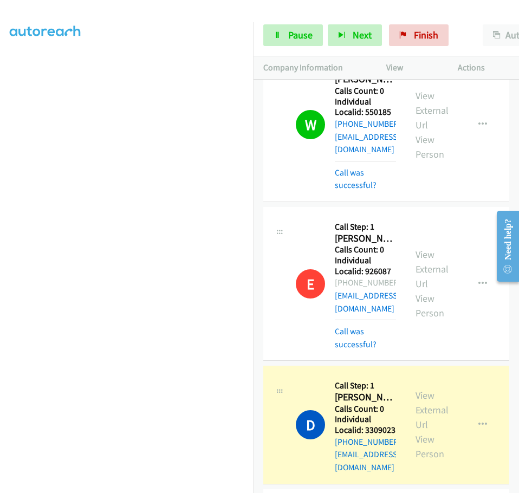
drag, startPoint x: 336, startPoint y: 401, endPoint x: 367, endPoint y: 400, distance: 31.4
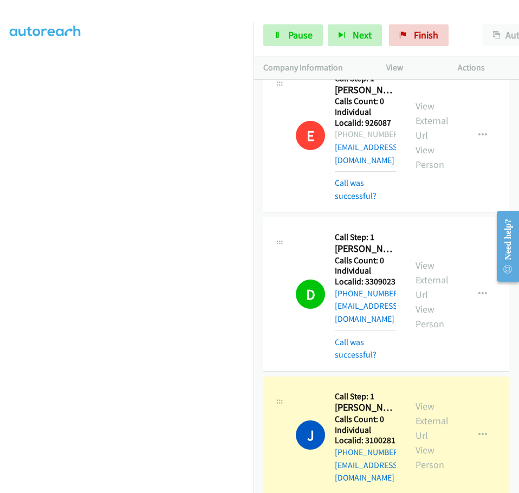
scroll to position [3832, 0]
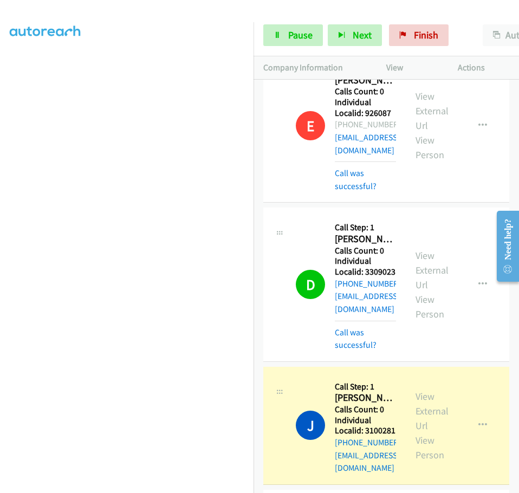
drag, startPoint x: 337, startPoint y: 376, endPoint x: 370, endPoint y: 376, distance: 33.1
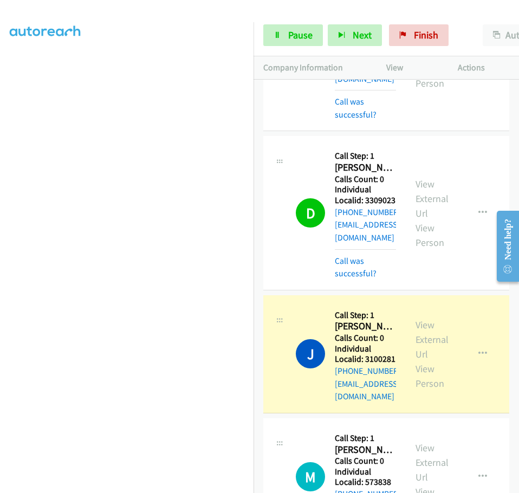
scroll to position [3914, 0]
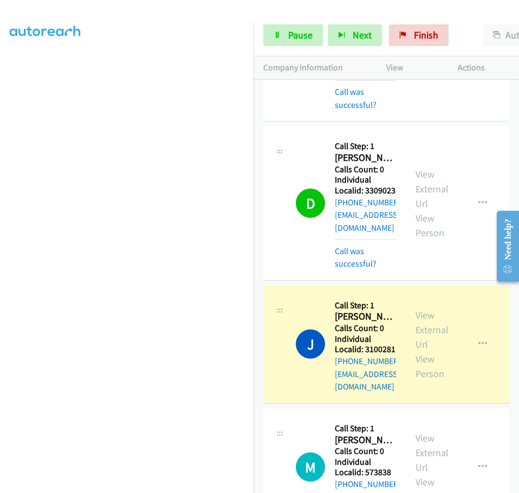
drag, startPoint x: 336, startPoint y: 405, endPoint x: 370, endPoint y: 405, distance: 33.6
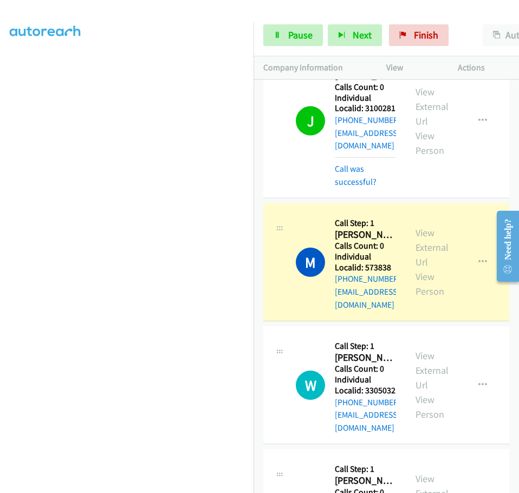
scroll to position [4167, 0]
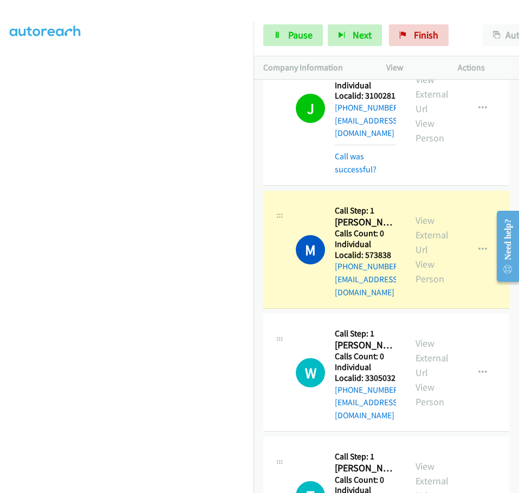
drag, startPoint x: 336, startPoint y: 284, endPoint x: 365, endPoint y: 284, distance: 29.3
drag, startPoint x: 332, startPoint y: 395, endPoint x: 353, endPoint y: 395, distance: 21.1
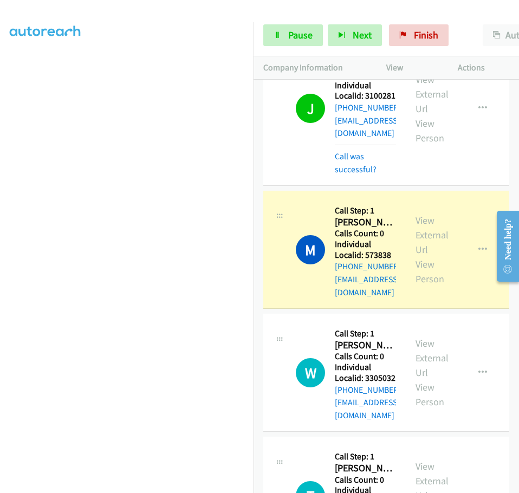
drag, startPoint x: 334, startPoint y: 395, endPoint x: 367, endPoint y: 395, distance: 33.1
drag, startPoint x: 337, startPoint y: 396, endPoint x: 372, endPoint y: 394, distance: 35.3
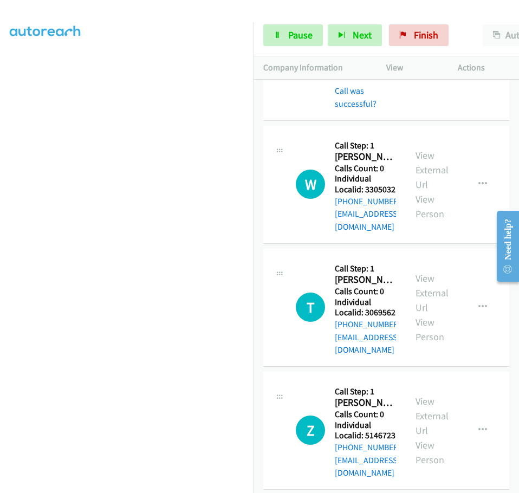
scroll to position [4393, 0]
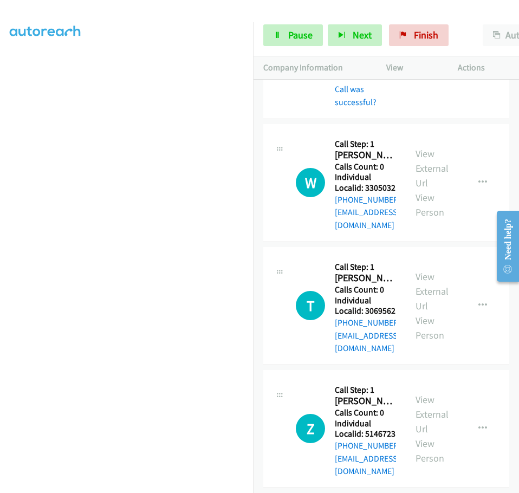
drag, startPoint x: 335, startPoint y: 304, endPoint x: 369, endPoint y: 303, distance: 33.6
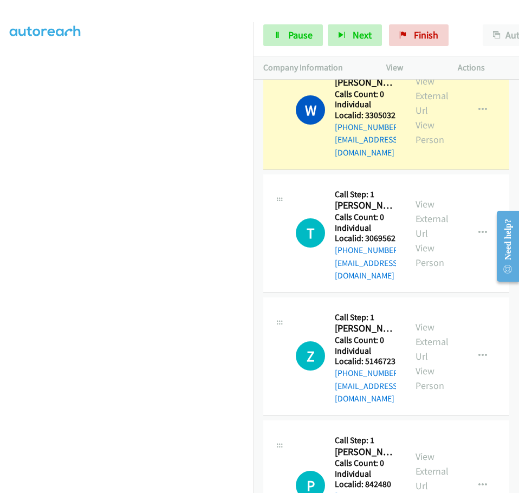
scroll to position [4488, 0]
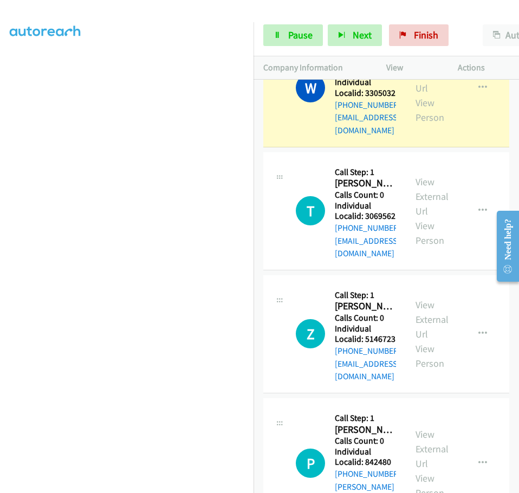
drag, startPoint x: 337, startPoint y: 316, endPoint x: 369, endPoint y: 315, distance: 31.5
drag, startPoint x: 336, startPoint y: 320, endPoint x: 366, endPoint y: 315, distance: 31.3
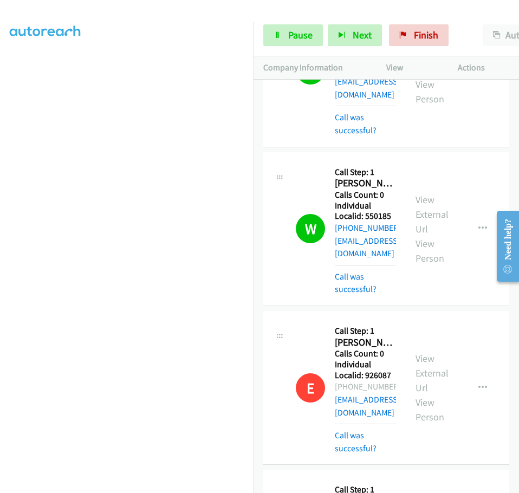
scroll to position [3567, 0]
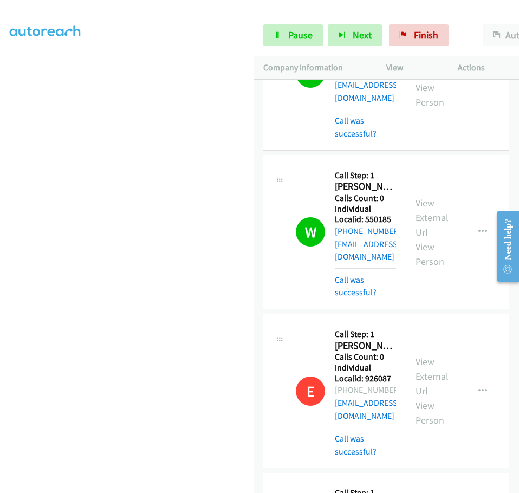
drag, startPoint x: 368, startPoint y: 214, endPoint x: 391, endPoint y: 214, distance: 23.3
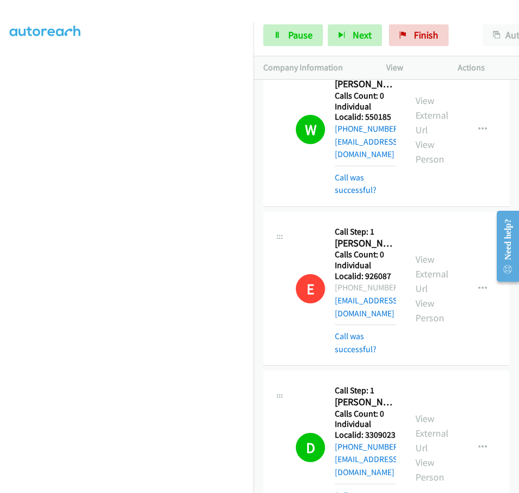
scroll to position [3675, 0]
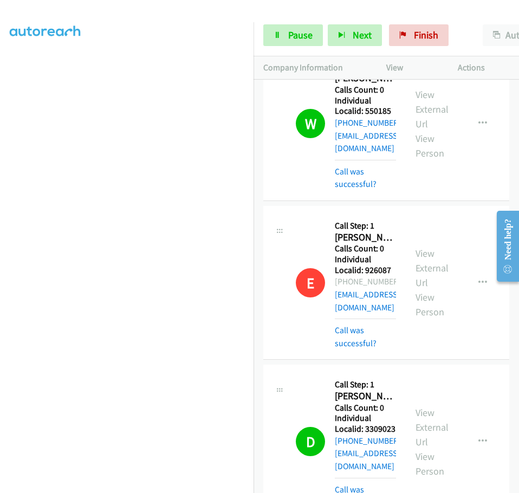
drag, startPoint x: 337, startPoint y: 138, endPoint x: 365, endPoint y: 134, distance: 28.5
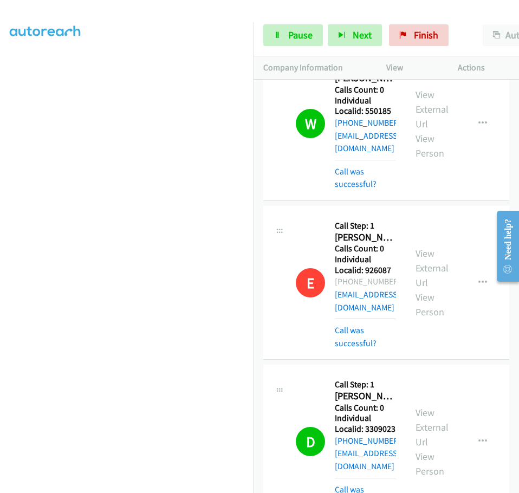
drag, startPoint x: 334, startPoint y: 139, endPoint x: 363, endPoint y: 137, distance: 28.8
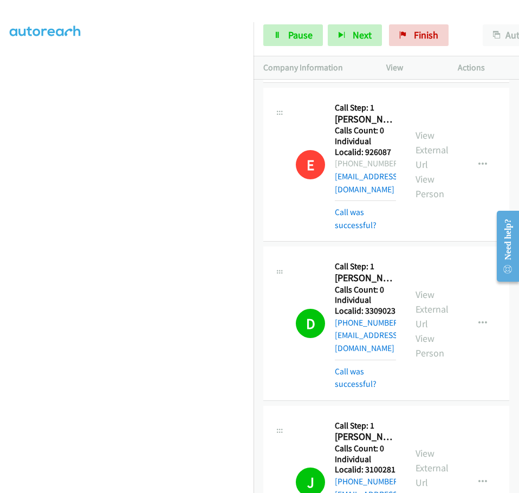
scroll to position [3797, 0]
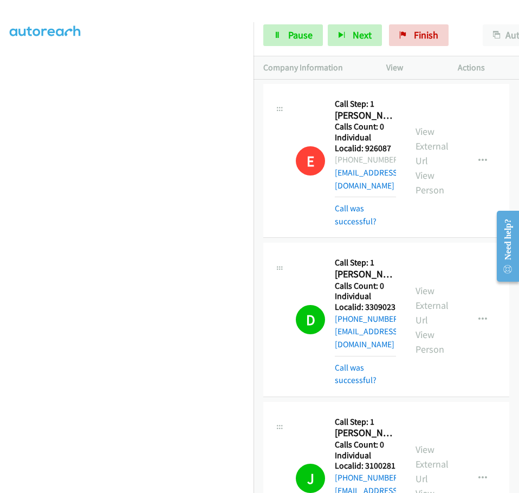
drag, startPoint x: 336, startPoint y: 149, endPoint x: 363, endPoint y: 150, distance: 27.2
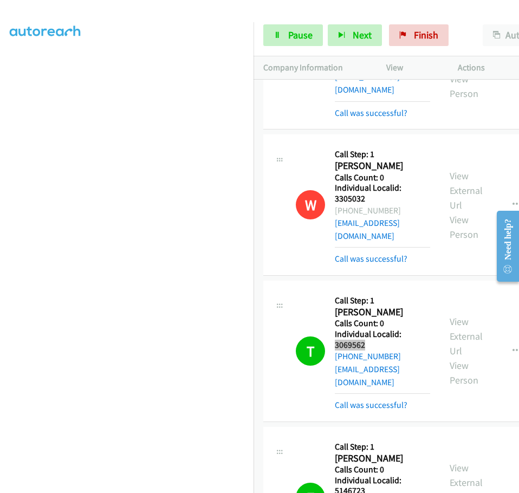
scroll to position [3946, 0]
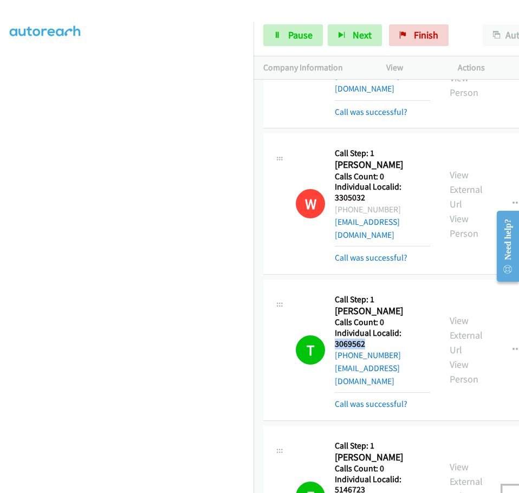
click at [503, 486] on button "button" at bounding box center [517, 497] width 29 height 22
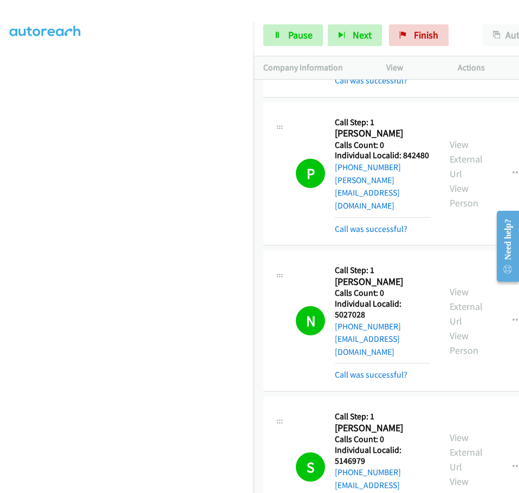
scroll to position [4461, 0]
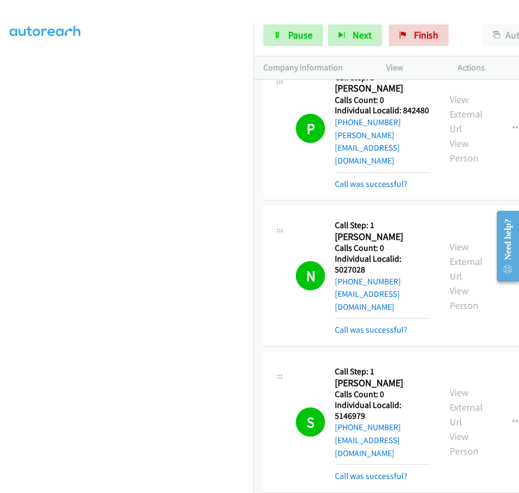
click at [301, 28] on link "Pause" at bounding box center [293, 35] width 60 height 22
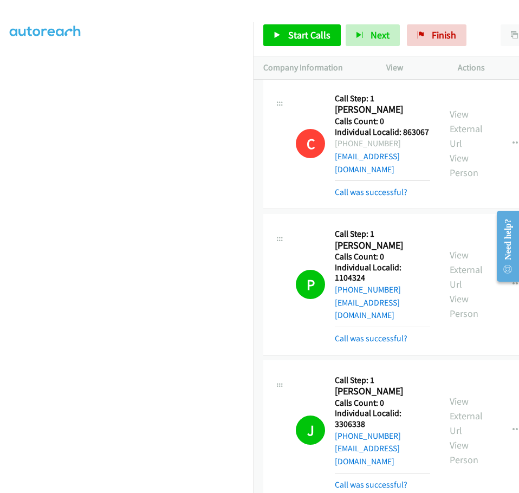
scroll to position [4881, 0]
drag, startPoint x: 337, startPoint y: 242, endPoint x: 364, endPoint y: 242, distance: 27.1
drag, startPoint x: 336, startPoint y: 244, endPoint x: 372, endPoint y: 244, distance: 35.8
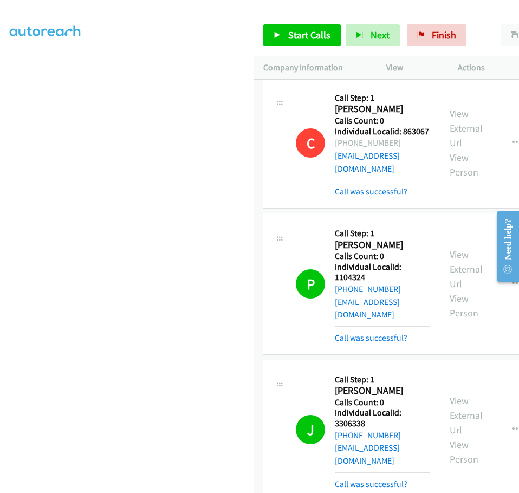
drag, startPoint x: 336, startPoint y: 353, endPoint x: 365, endPoint y: 352, distance: 29.3
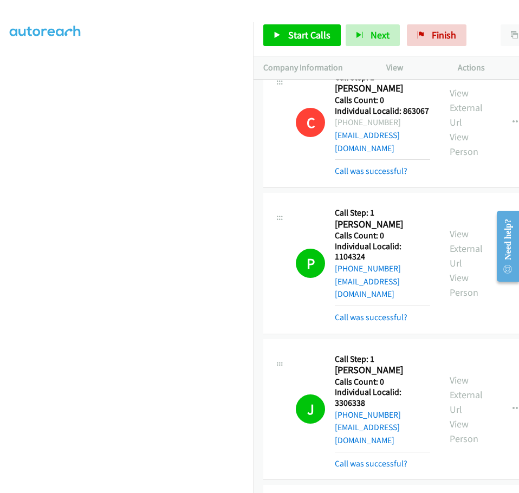
scroll to position [4963, 0]
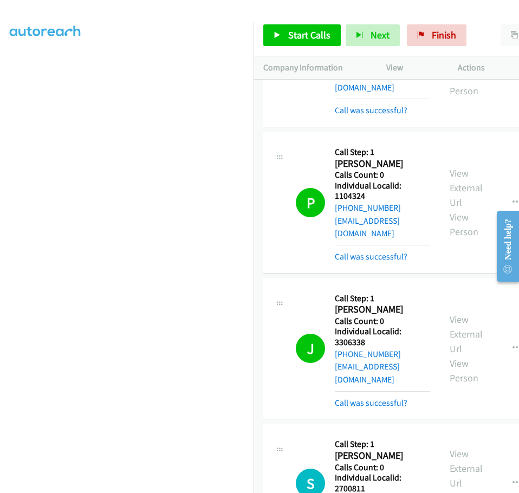
drag, startPoint x: 336, startPoint y: 370, endPoint x: 352, endPoint y: 370, distance: 16.3
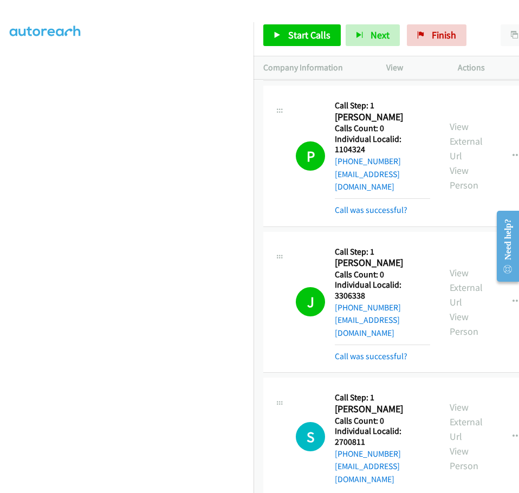
scroll to position [5030, 0]
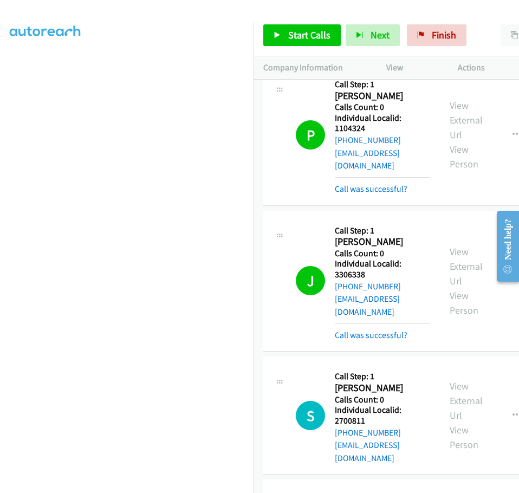
drag, startPoint x: 336, startPoint y: 411, endPoint x: 370, endPoint y: 411, distance: 34.2
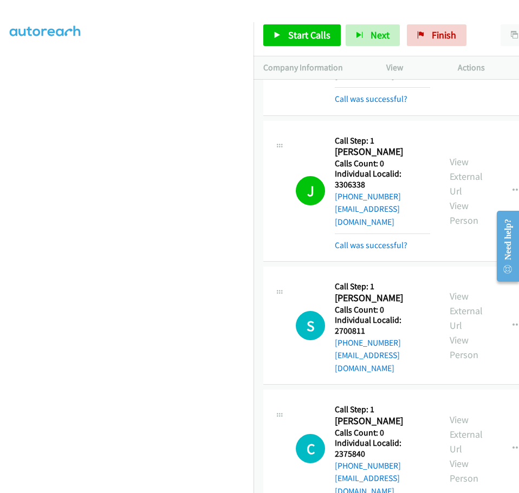
scroll to position [5152, 0]
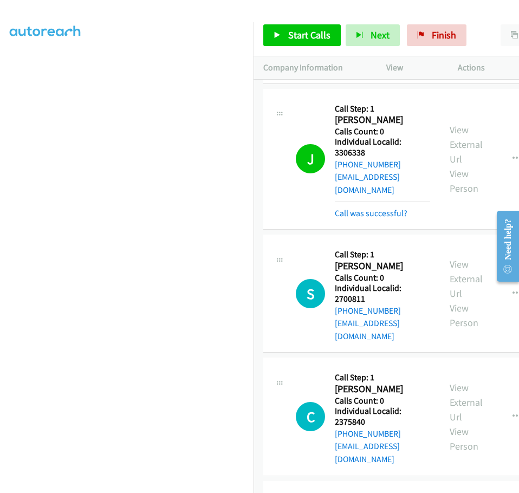
drag, startPoint x: 336, startPoint y: 413, endPoint x: 372, endPoint y: 409, distance: 36.6
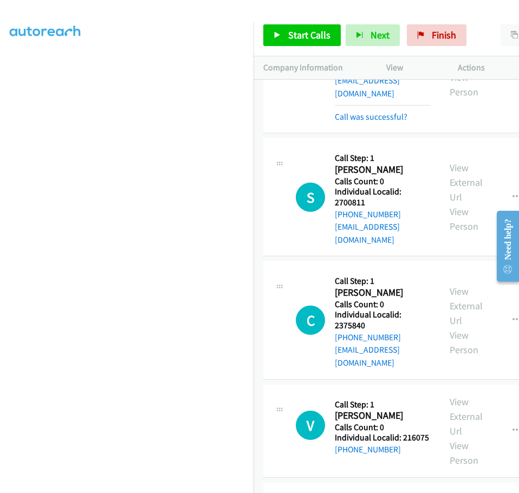
scroll to position [5261, 0]
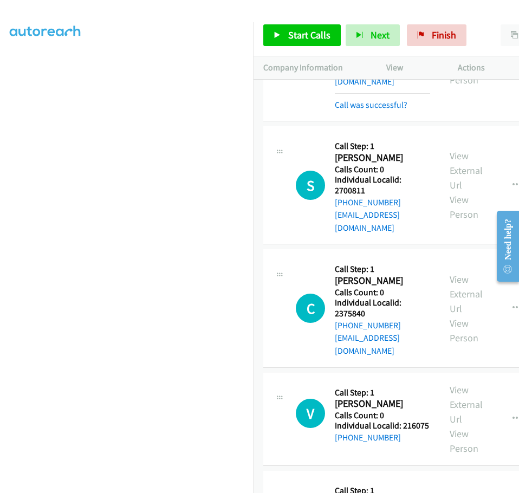
drag, startPoint x: 337, startPoint y: 399, endPoint x: 370, endPoint y: 400, distance: 33.6
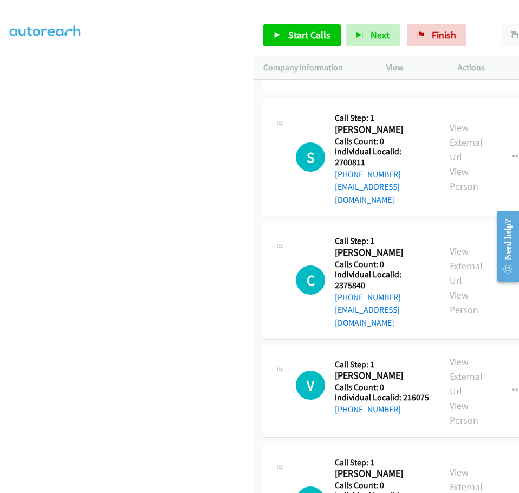
scroll to position [5423, 0]
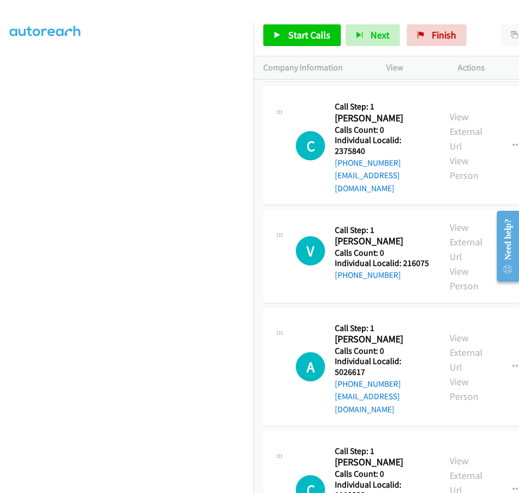
drag, startPoint x: 336, startPoint y: 348, endPoint x: 370, endPoint y: 348, distance: 34.2
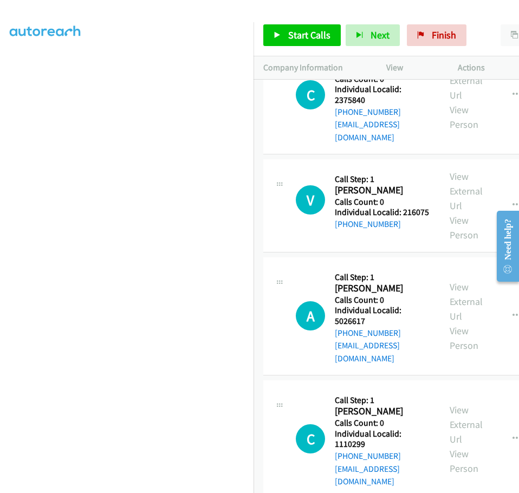
scroll to position [5491, 0]
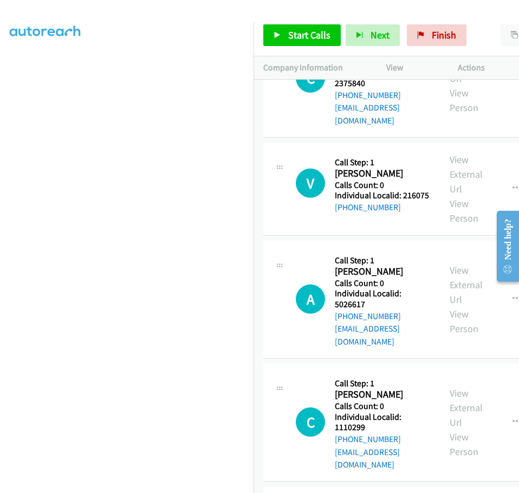
drag, startPoint x: 336, startPoint y: 391, endPoint x: 365, endPoint y: 391, distance: 29.3
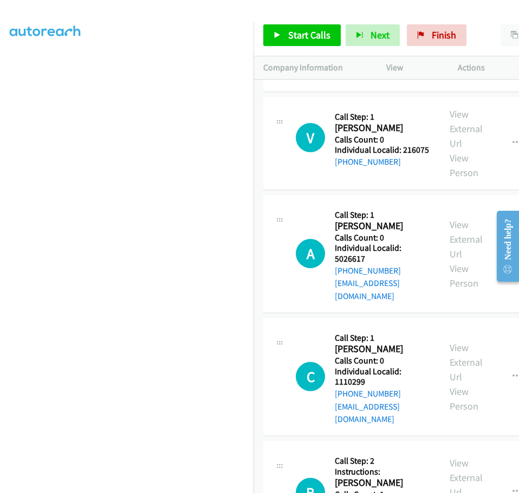
scroll to position [5600, 0]
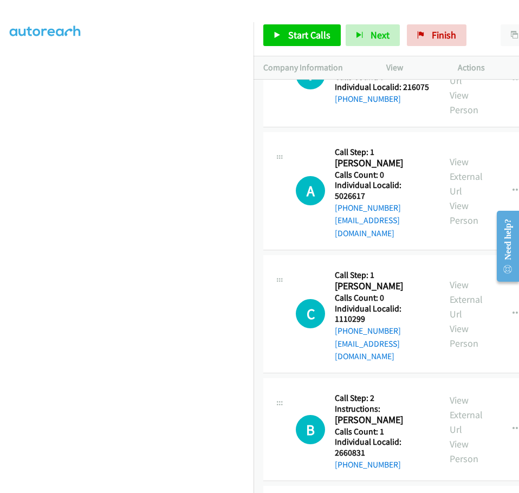
drag, startPoint x: 337, startPoint y: 391, endPoint x: 369, endPoint y: 391, distance: 32.5
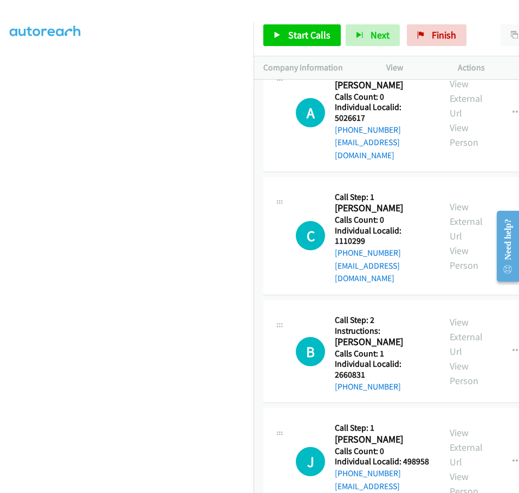
scroll to position [5694, 0]
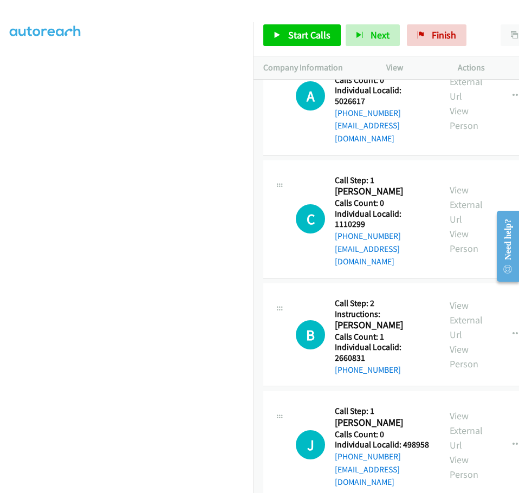
drag, startPoint x: 336, startPoint y: 408, endPoint x: 369, endPoint y: 408, distance: 33.1
click at [299, 29] on span "Start Calls" at bounding box center [309, 35] width 42 height 12
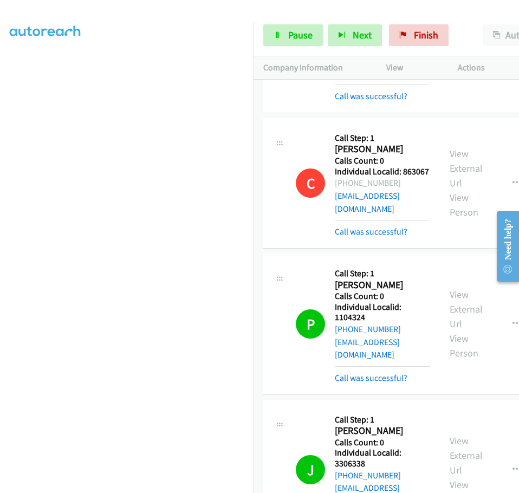
scroll to position [4868, 0]
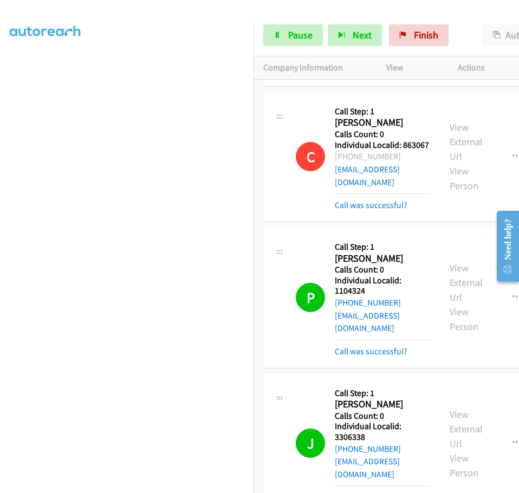
click at [503, 144] on div at bounding box center [259, 246] width 519 height 493
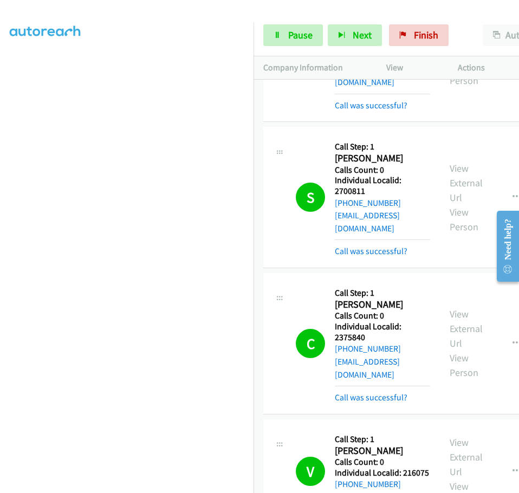
scroll to position [5261, 0]
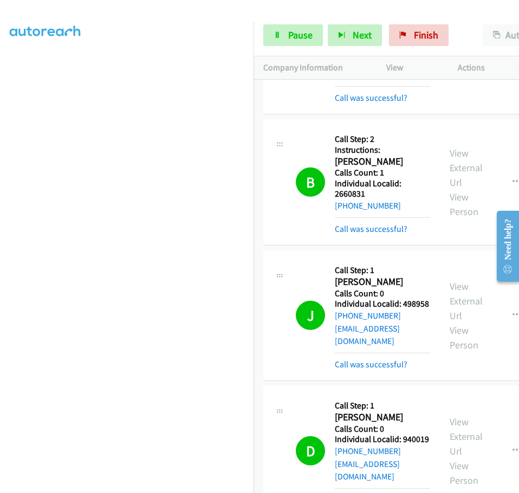
scroll to position [5965, 0]
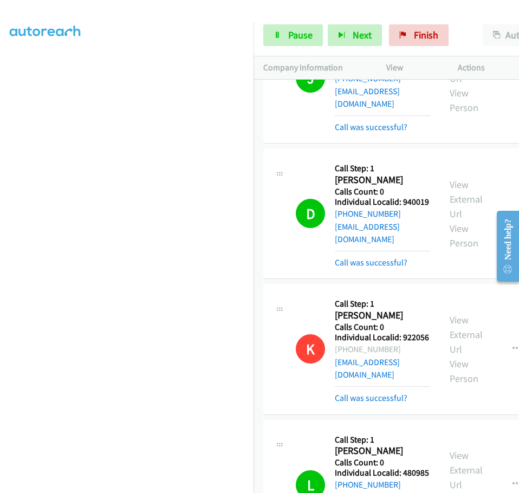
scroll to position [6209, 0]
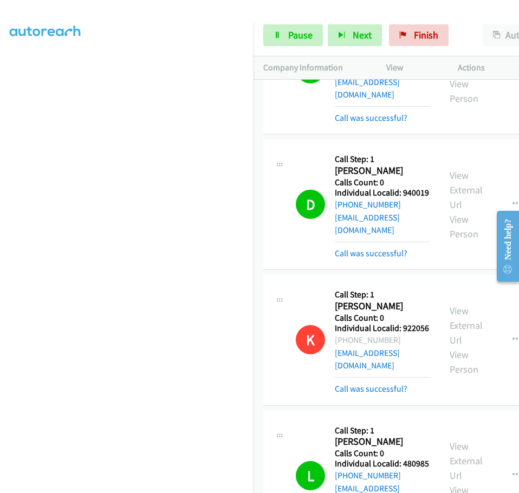
drag, startPoint x: 337, startPoint y: 234, endPoint x: 369, endPoint y: 231, distance: 32.6
drag, startPoint x: 337, startPoint y: 343, endPoint x: 351, endPoint y: 342, distance: 14.1
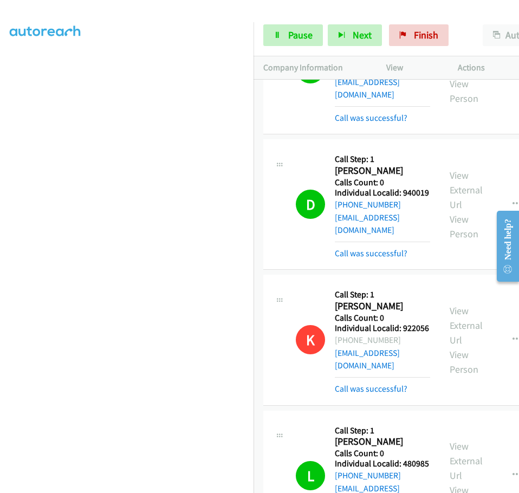
drag, startPoint x: 336, startPoint y: 344, endPoint x: 370, endPoint y: 342, distance: 33.7
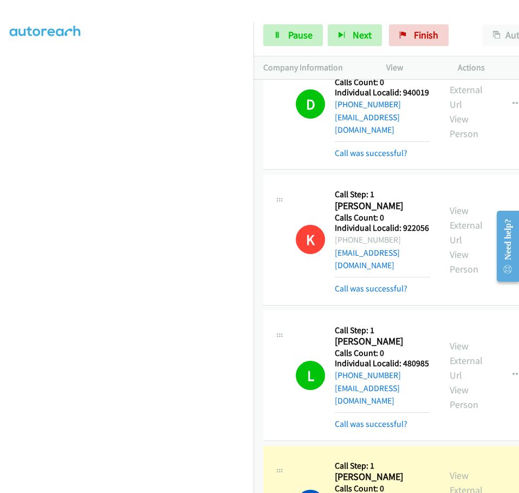
scroll to position [6345, 0]
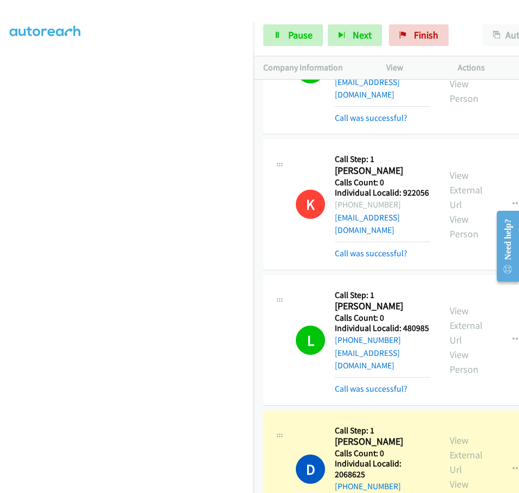
drag, startPoint x: 336, startPoint y: 320, endPoint x: 370, endPoint y: 320, distance: 33.6
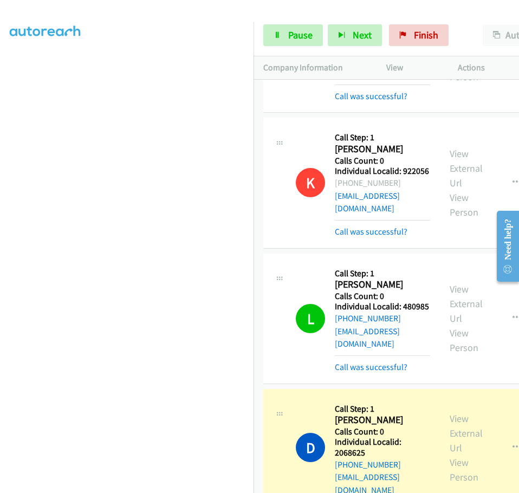
scroll to position [6386, 0]
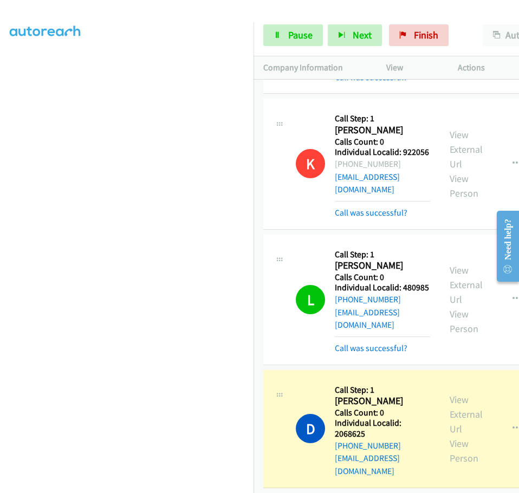
drag, startPoint x: 336, startPoint y: 385, endPoint x: 375, endPoint y: 388, distance: 39.6
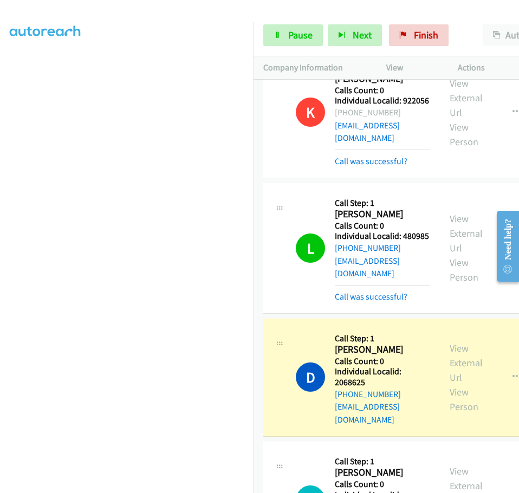
scroll to position [6440, 0]
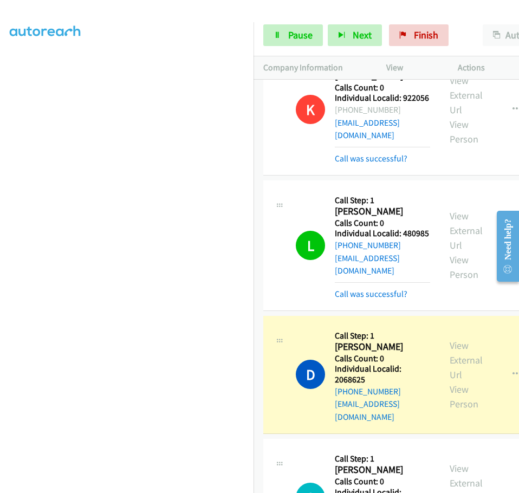
drag, startPoint x: 335, startPoint y: 446, endPoint x: 368, endPoint y: 443, distance: 32.6
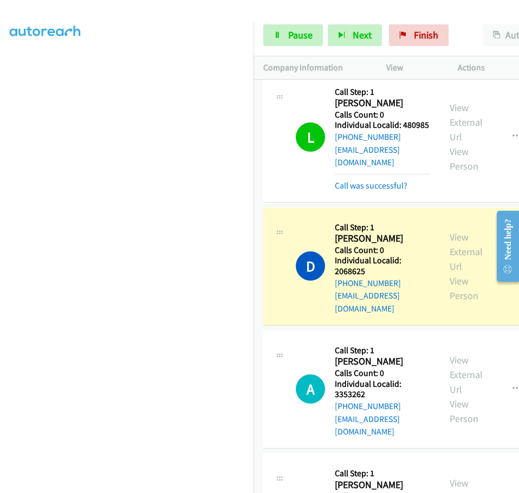
scroll to position [6602, 0]
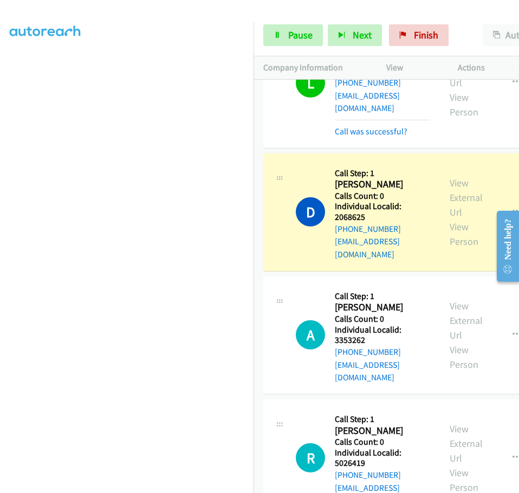
drag, startPoint x: 336, startPoint y: 394, endPoint x: 359, endPoint y: 392, distance: 23.9
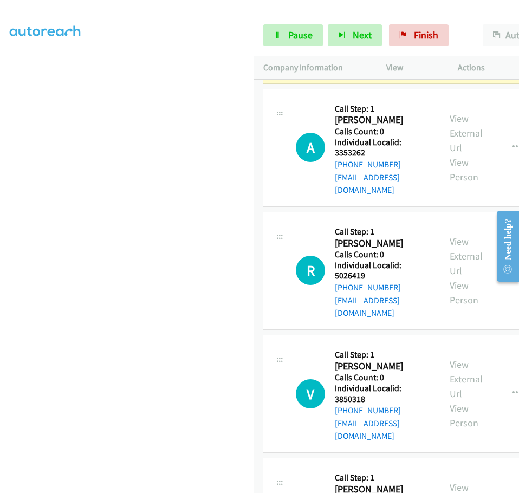
scroll to position [6792, 0]
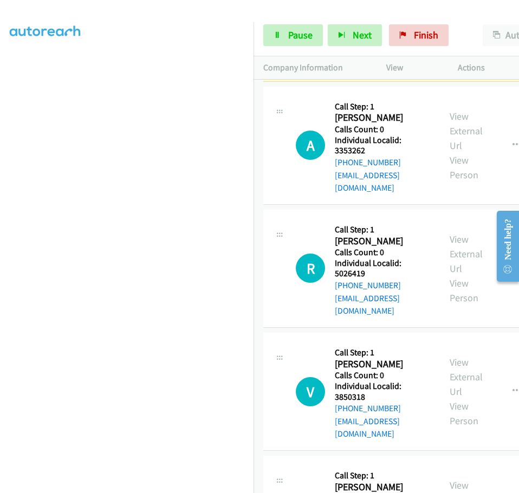
drag, startPoint x: 337, startPoint y: 313, endPoint x: 369, endPoint y: 313, distance: 32.5
drag, startPoint x: 335, startPoint y: 422, endPoint x: 368, endPoint y: 420, distance: 33.2
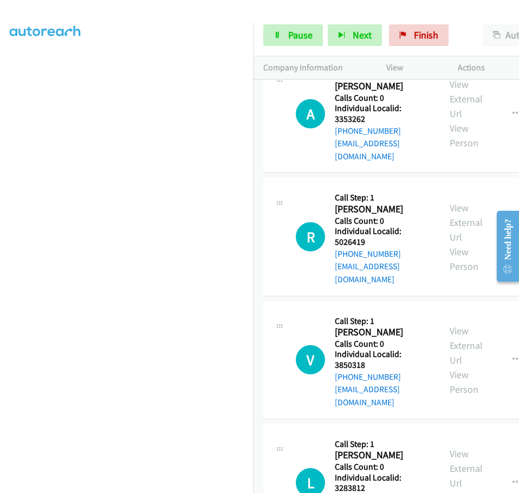
scroll to position [6992, 0]
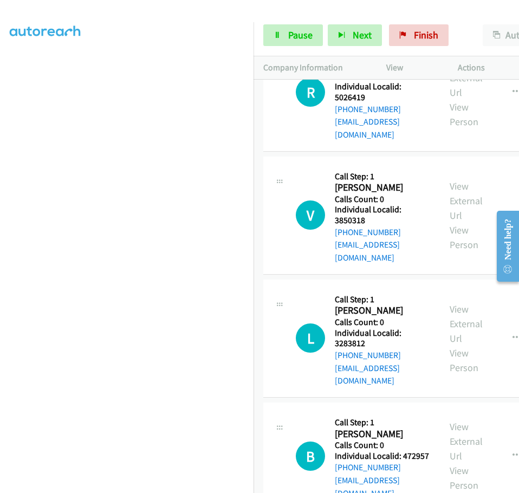
drag, startPoint x: 334, startPoint y: 359, endPoint x: 366, endPoint y: 355, distance: 32.2
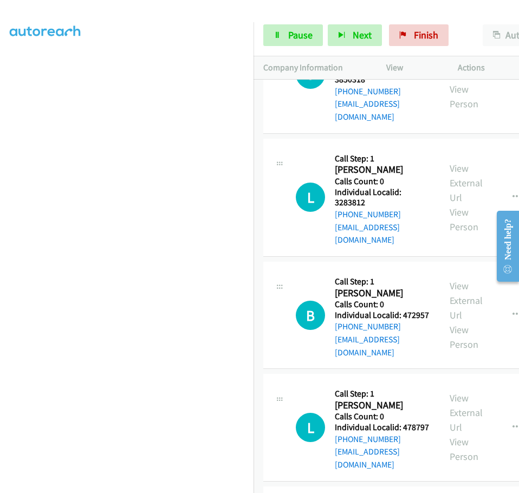
scroll to position [7195, 0]
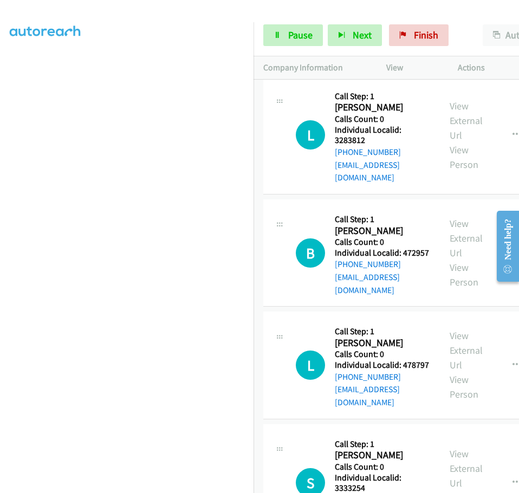
drag, startPoint x: 336, startPoint y: 261, endPoint x: 374, endPoint y: 260, distance: 38.0
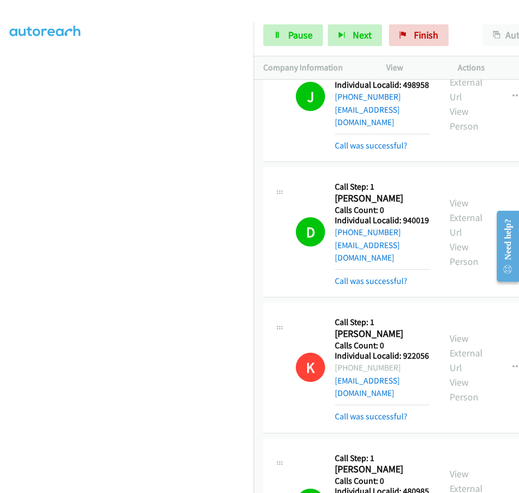
scroll to position [6179, 0]
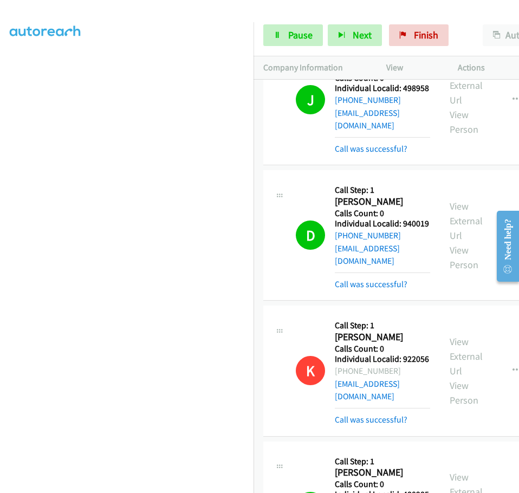
drag, startPoint x: 337, startPoint y: 150, endPoint x: 372, endPoint y: 150, distance: 35.2
click at [285, 28] on link "Pause" at bounding box center [293, 35] width 60 height 22
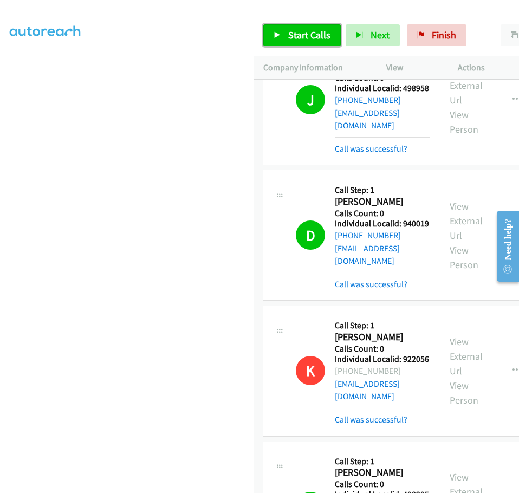
click at [287, 31] on link "Start Calls" at bounding box center [302, 35] width 78 height 22
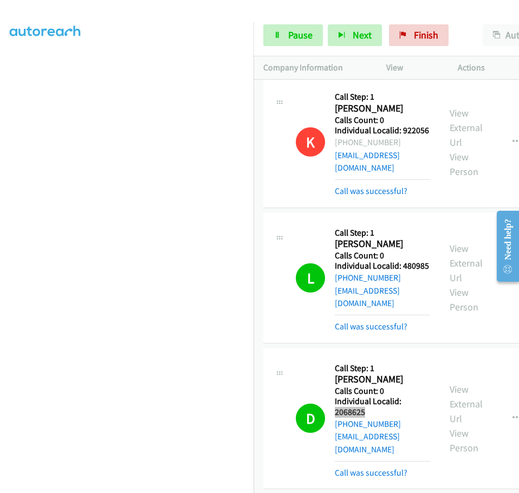
scroll to position [6409, 0]
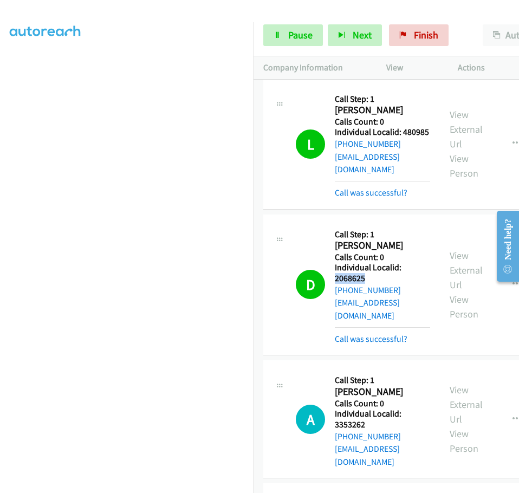
scroll to position [6544, 0]
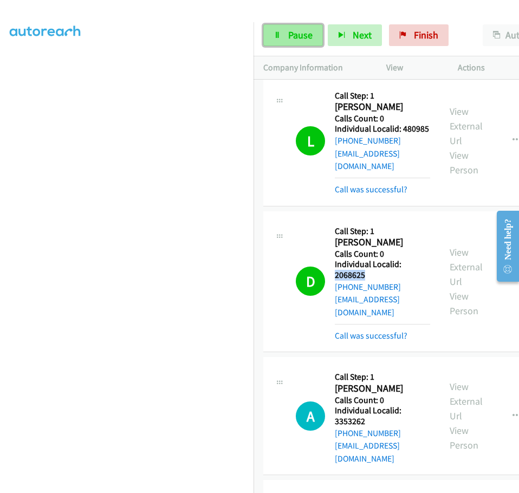
click at [285, 38] on link "Pause" at bounding box center [293, 35] width 60 height 22
